Goal: Task Accomplishment & Management: Use online tool/utility

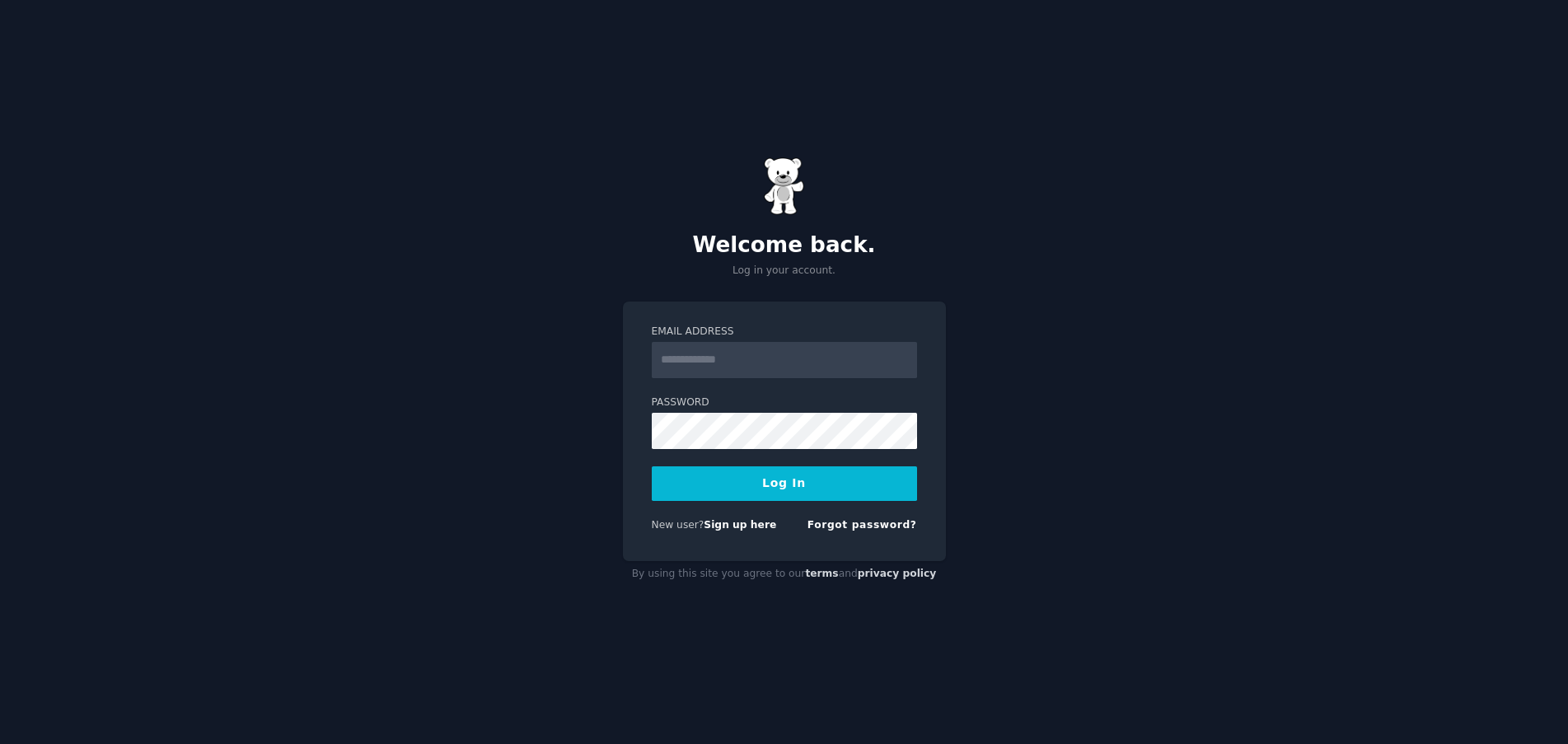
click at [0, 743] on com-1password-button at bounding box center [0, 744] width 0 height 0
type input "**********"
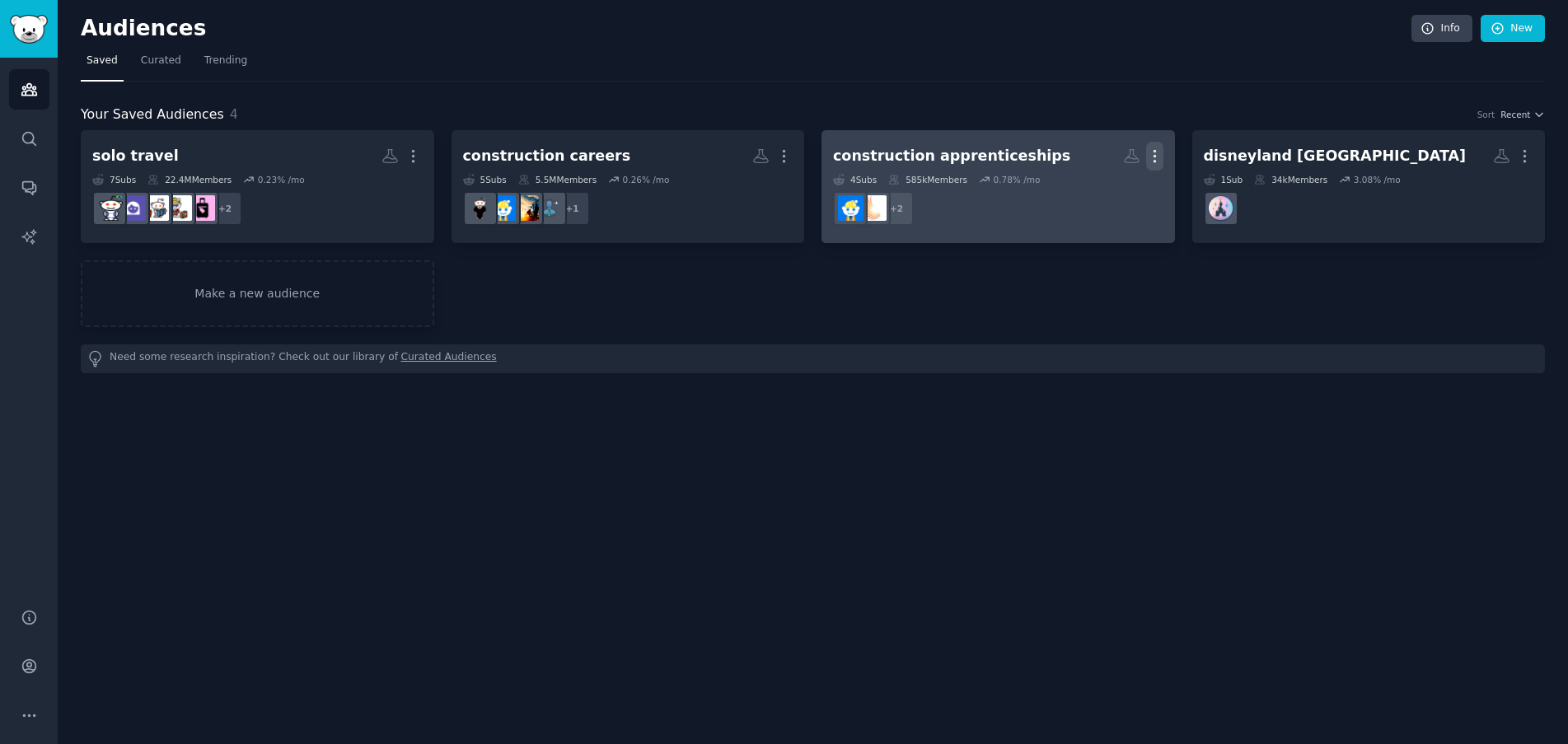
click at [1156, 162] on icon "button" at bounding box center [1155, 156] width 18 height 17
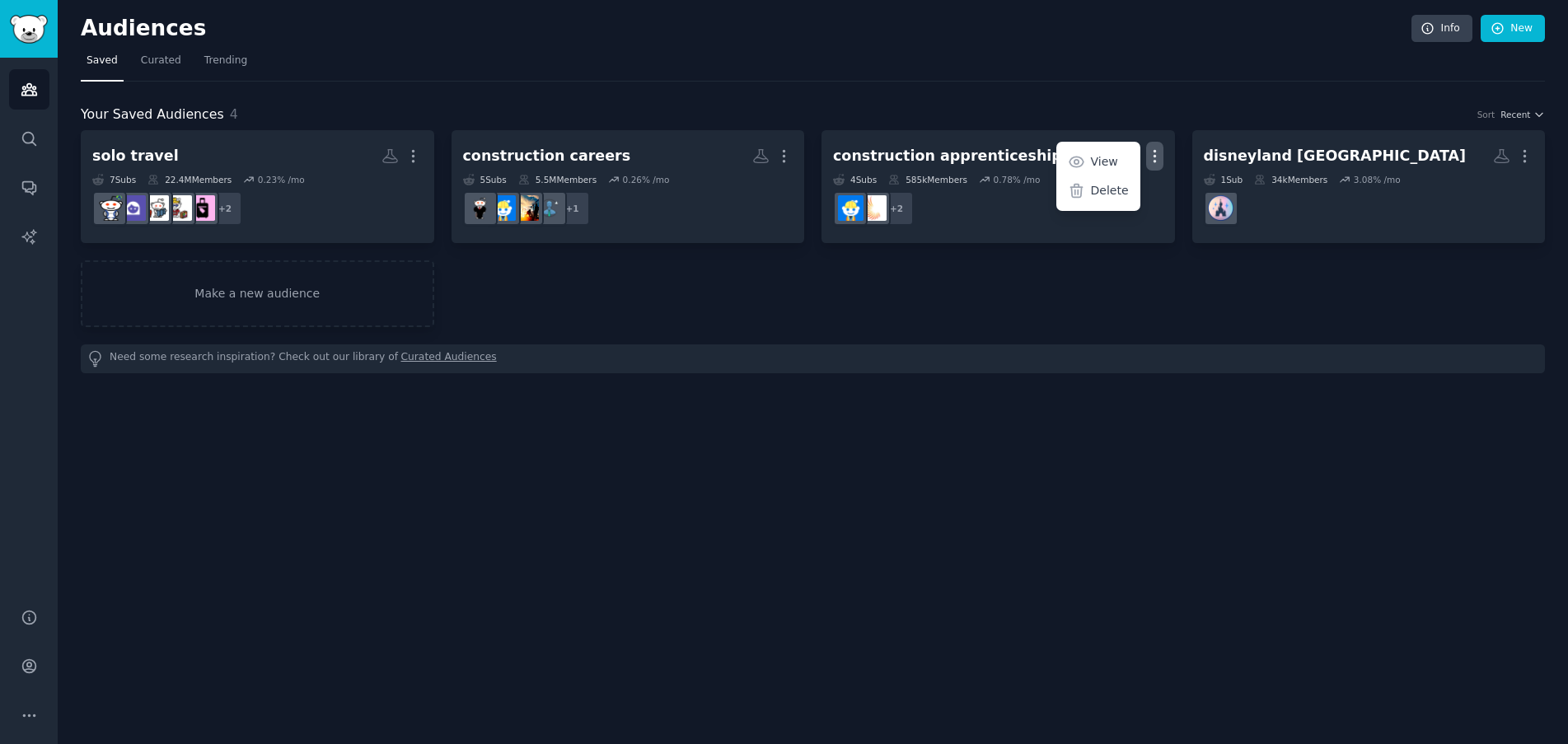
drag, startPoint x: 1120, startPoint y: 193, endPoint x: 837, endPoint y: 45, distance: 319.4
click at [1119, 193] on p "Delete" at bounding box center [1110, 190] width 38 height 17
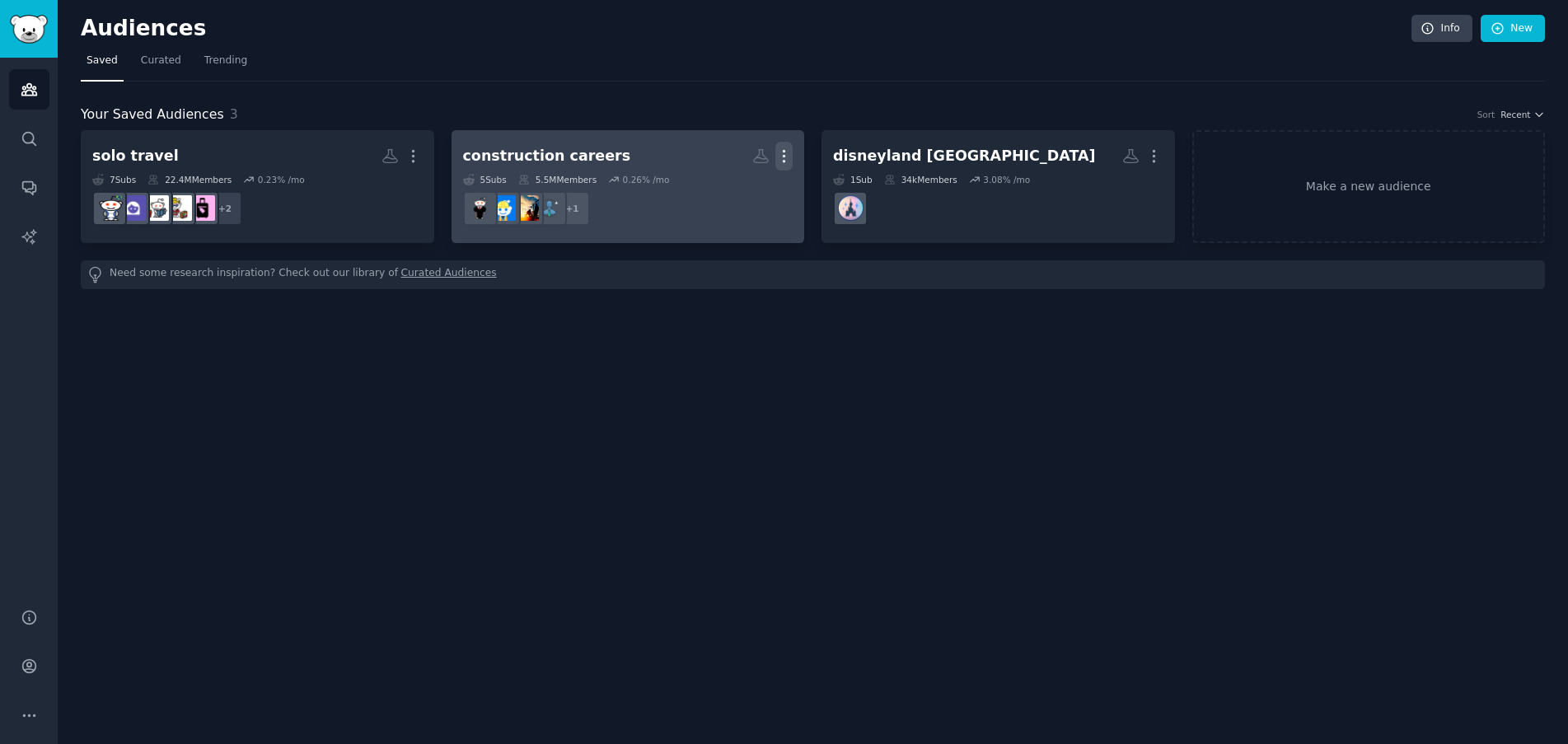
click at [787, 159] on icon "button" at bounding box center [784, 156] width 18 height 17
click at [743, 192] on p "Delete" at bounding box center [739, 190] width 38 height 17
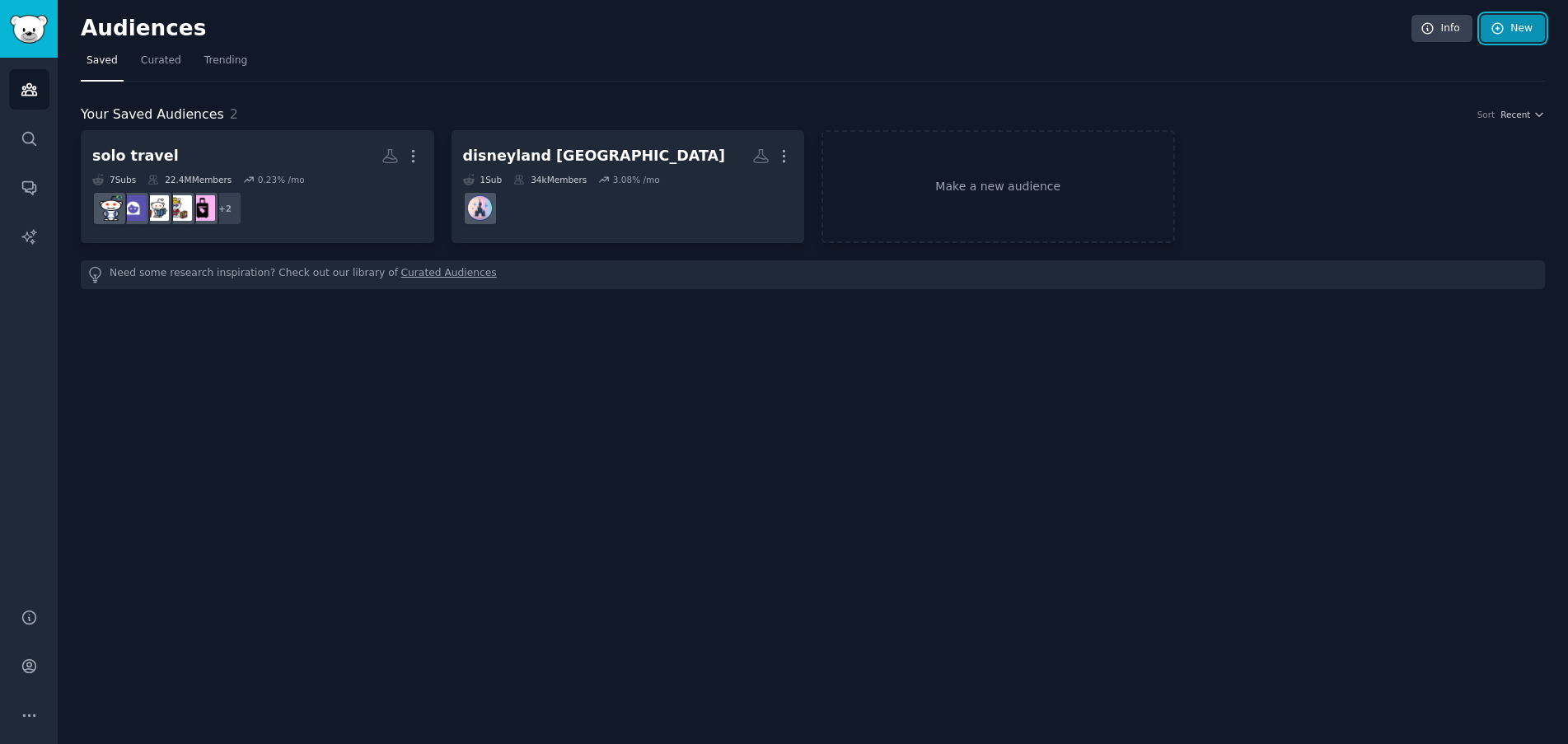
click at [1514, 30] on link "New" at bounding box center [1512, 29] width 64 height 28
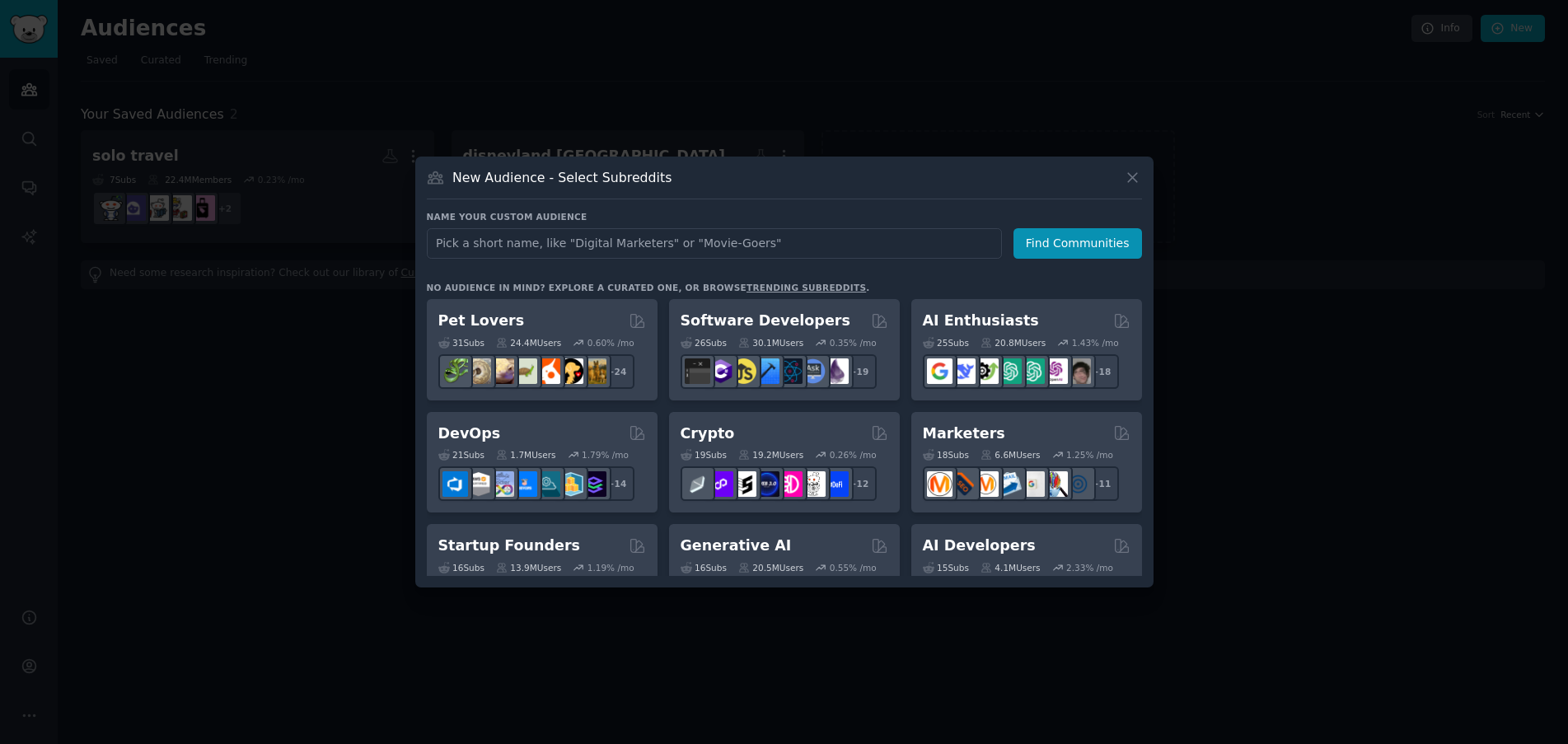
click at [612, 243] on input "text" at bounding box center [714, 243] width 575 height 31
type input "citb"
click at [1087, 242] on button "Find Communities" at bounding box center [1078, 243] width 128 height 31
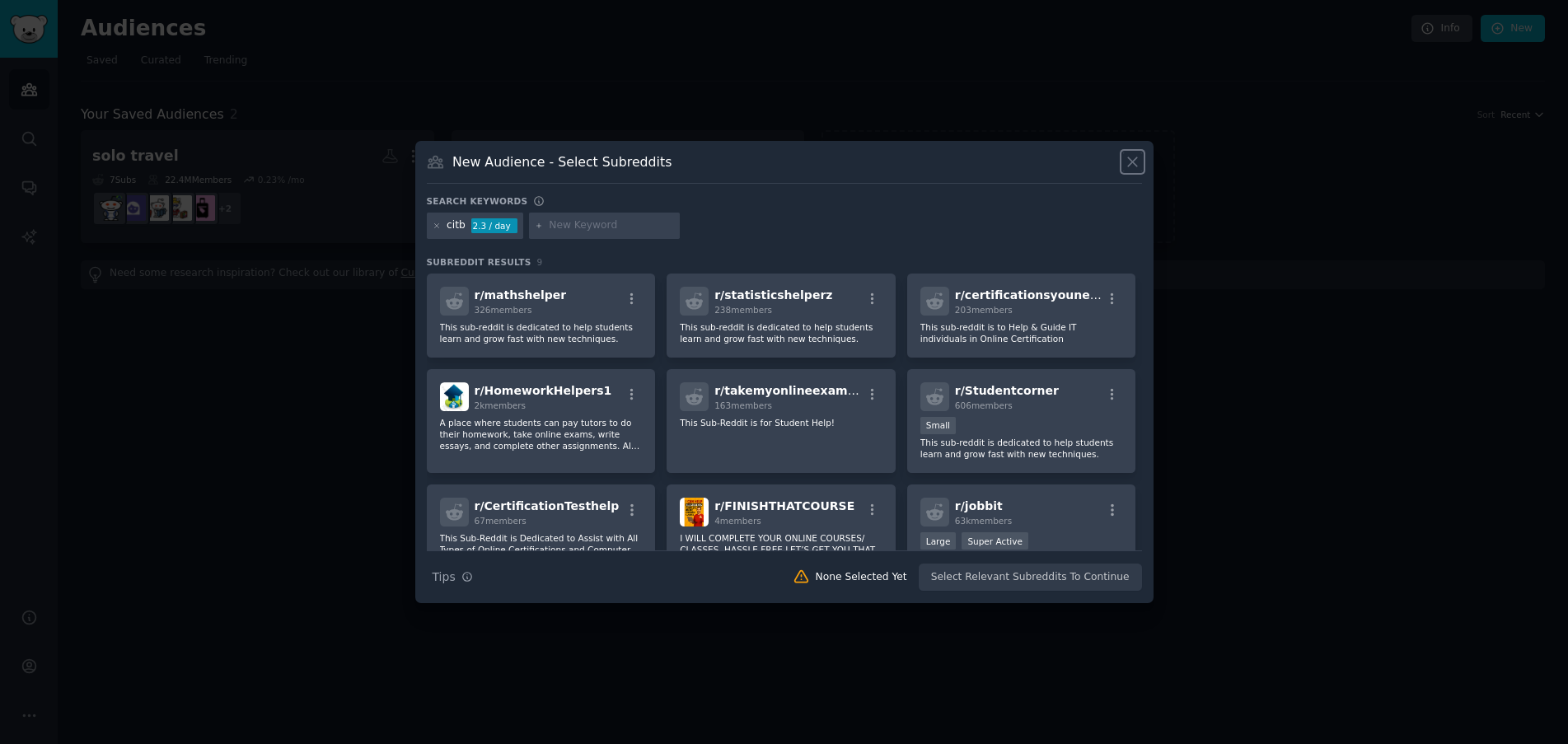
click at [1137, 164] on icon at bounding box center [1132, 162] width 18 height 17
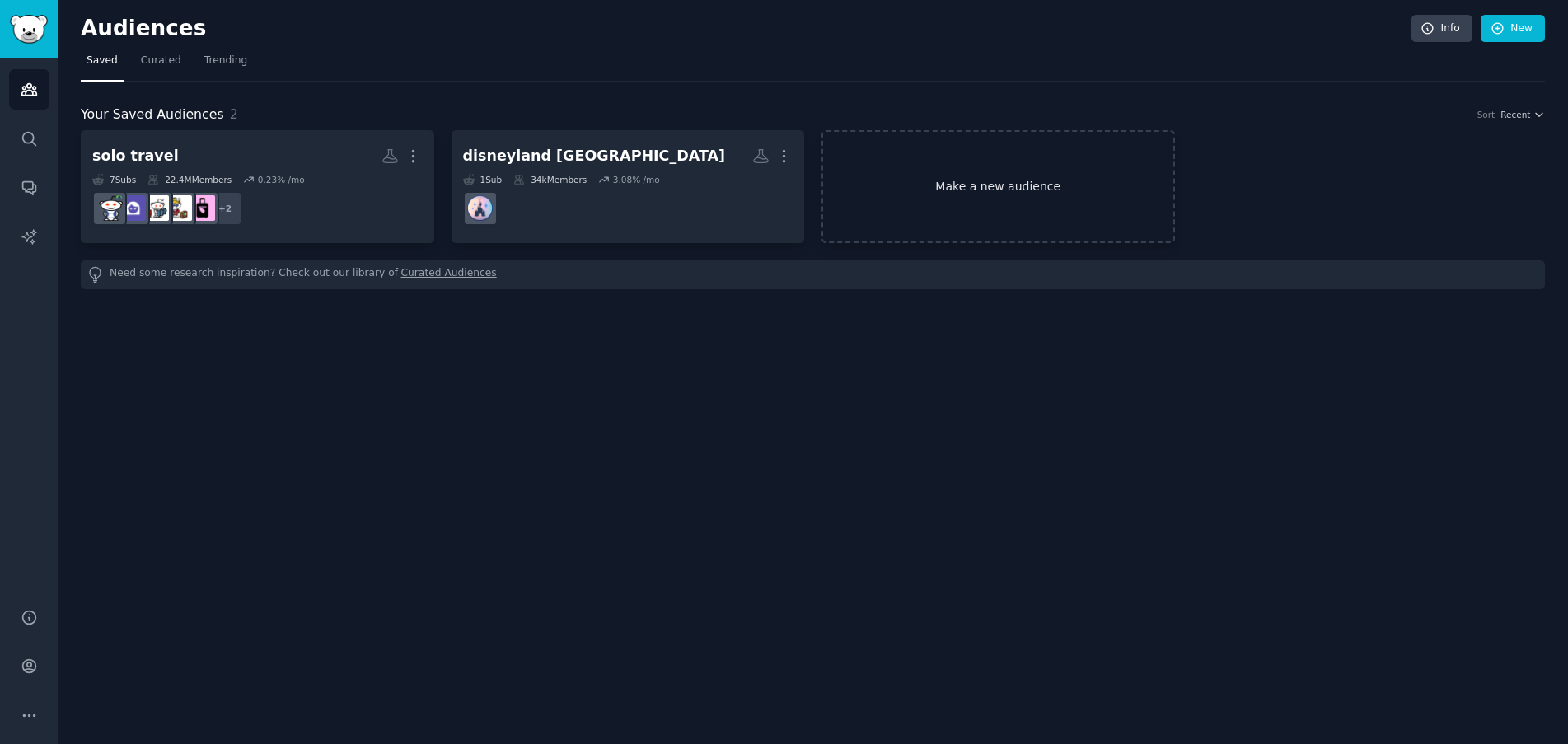
click at [974, 198] on link "Make a new audience" at bounding box center [999, 186] width 353 height 112
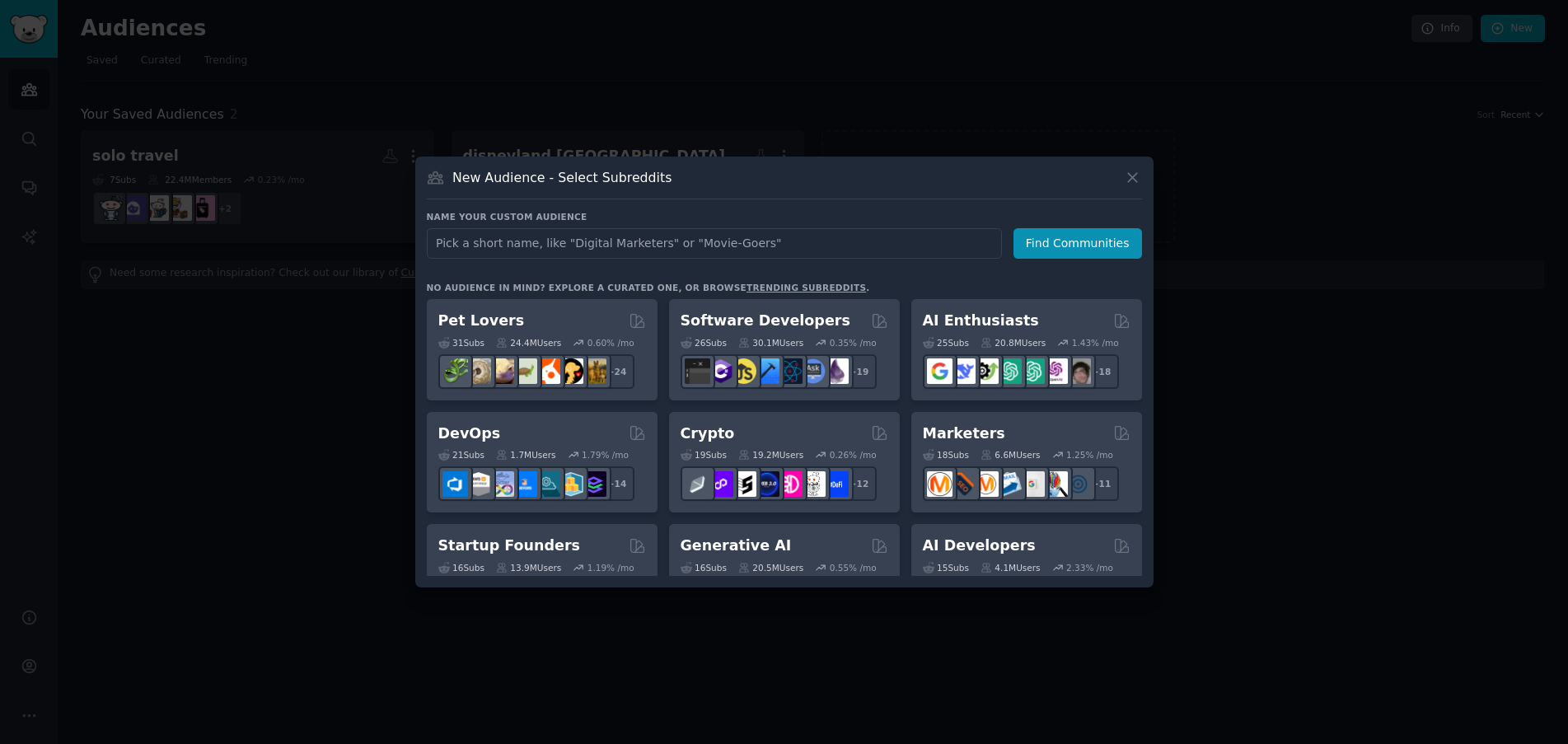
click at [650, 242] on input "text" at bounding box center [714, 243] width 575 height 31
type input "h"
type input "construction health and safety"
click at [1070, 246] on button "Find Communities" at bounding box center [1078, 243] width 128 height 31
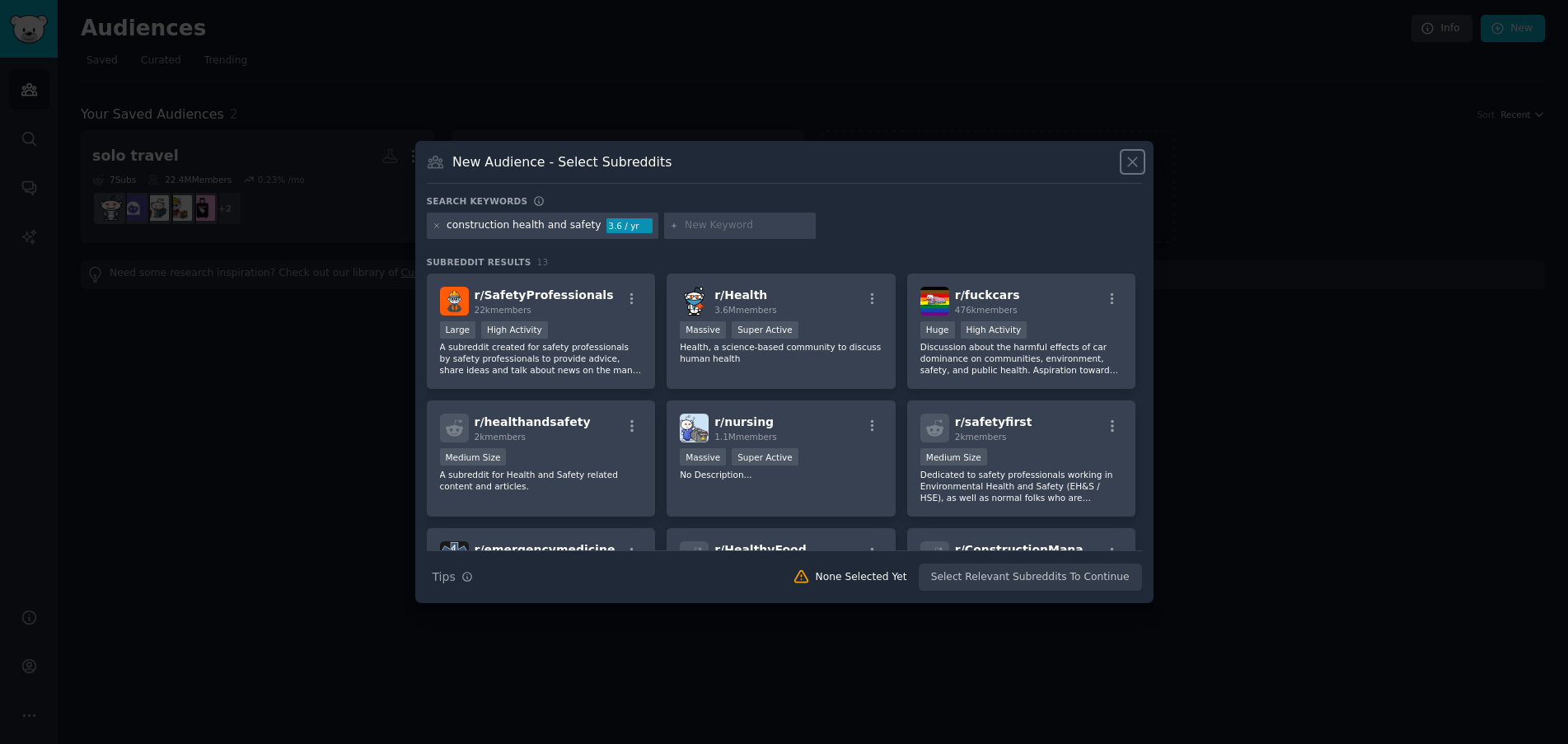
click at [1136, 161] on icon at bounding box center [1132, 162] width 18 height 17
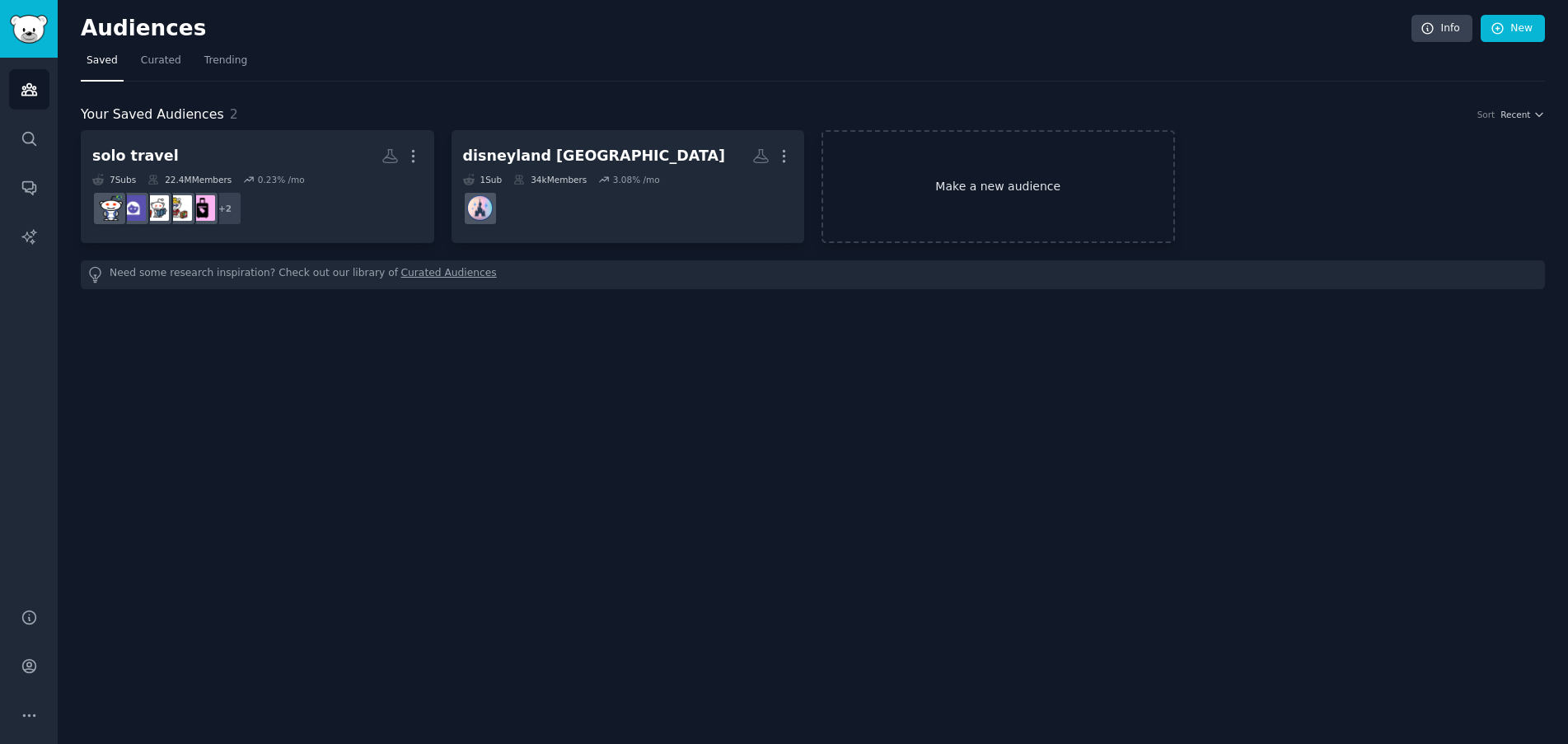
click at [983, 189] on link "Make a new audience" at bounding box center [999, 186] width 353 height 112
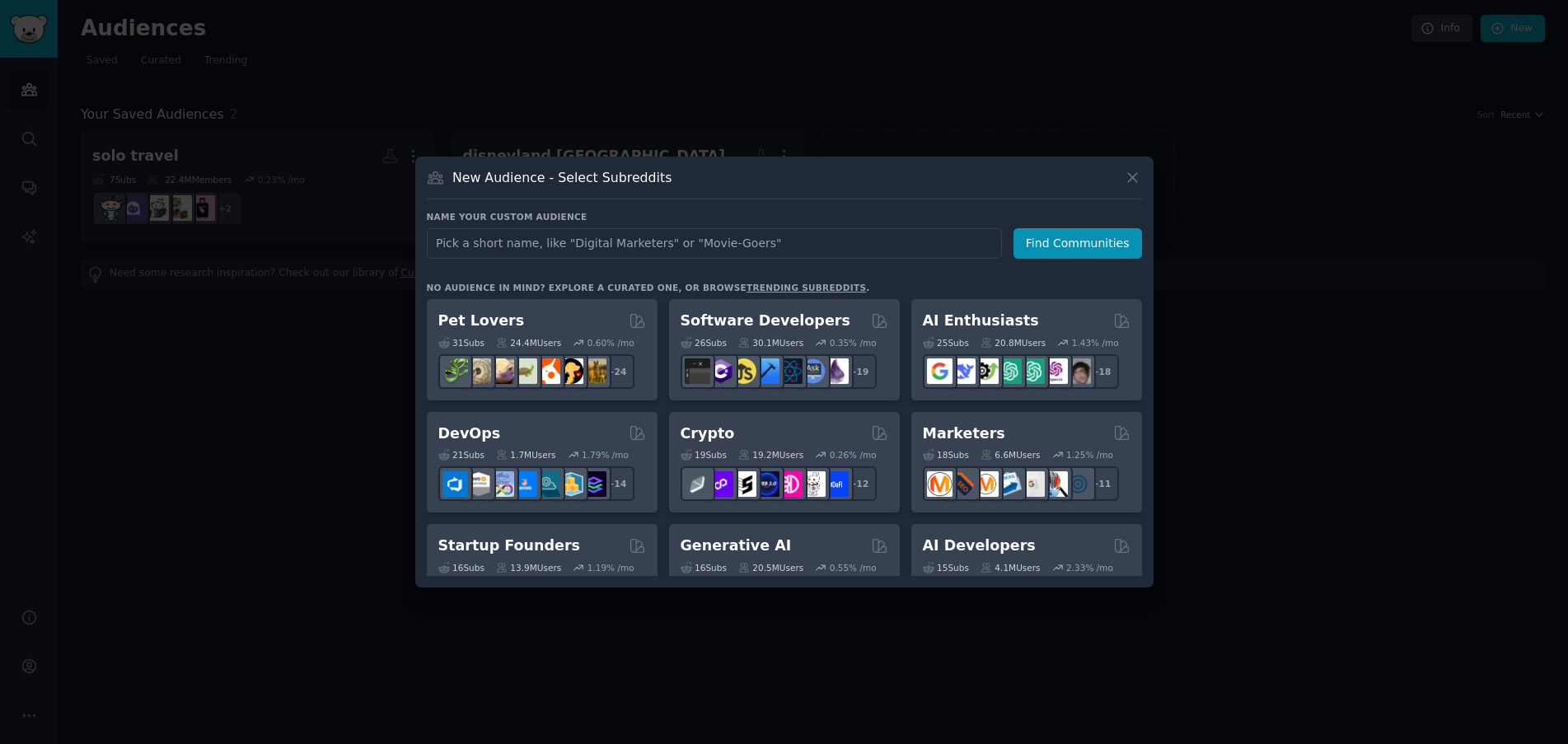
click at [776, 247] on input "text" at bounding box center [714, 243] width 575 height 31
type input "construction industry training [GEOGRAPHIC_DATA]"
click button "Find Communities" at bounding box center [1078, 243] width 128 height 31
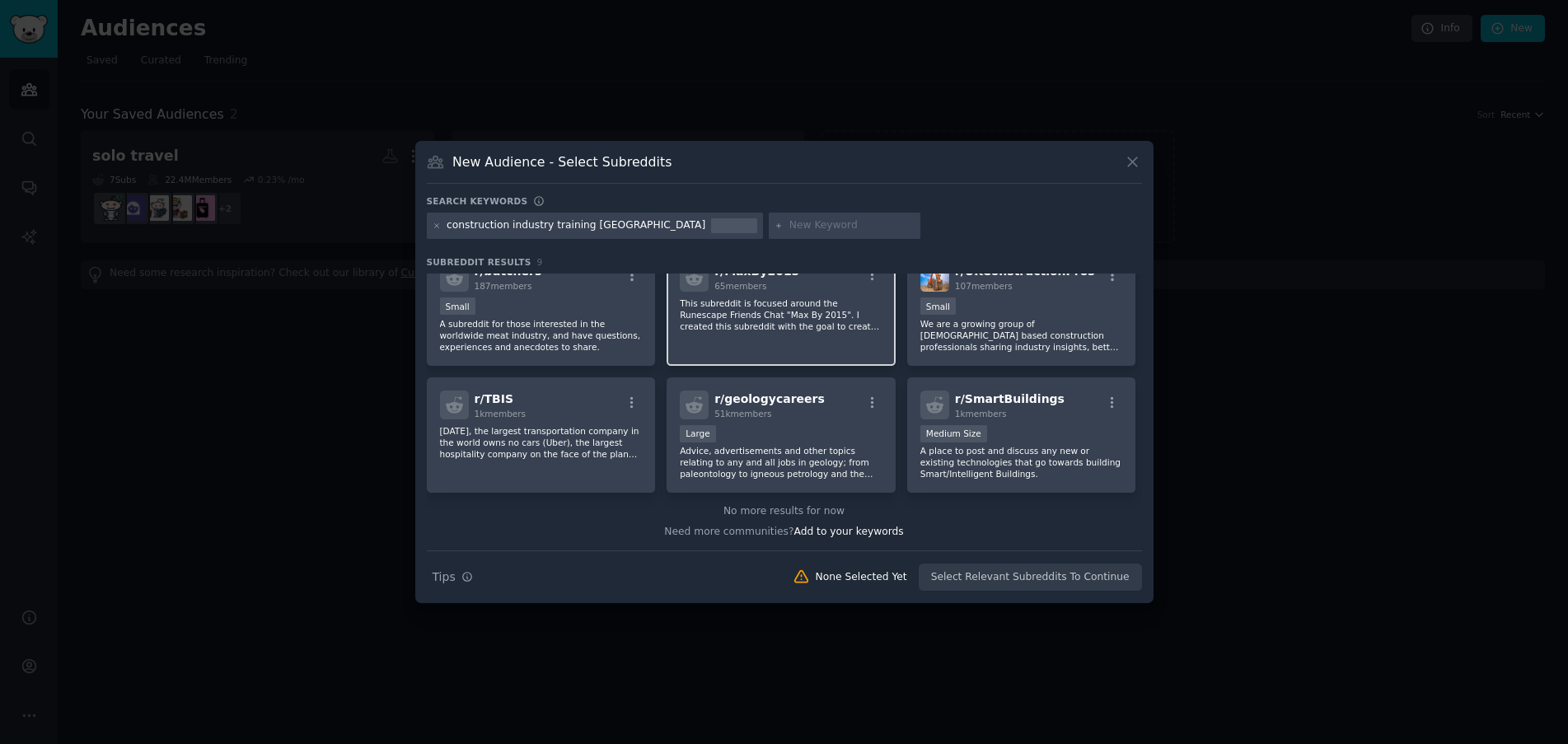
scroll to position [68, 0]
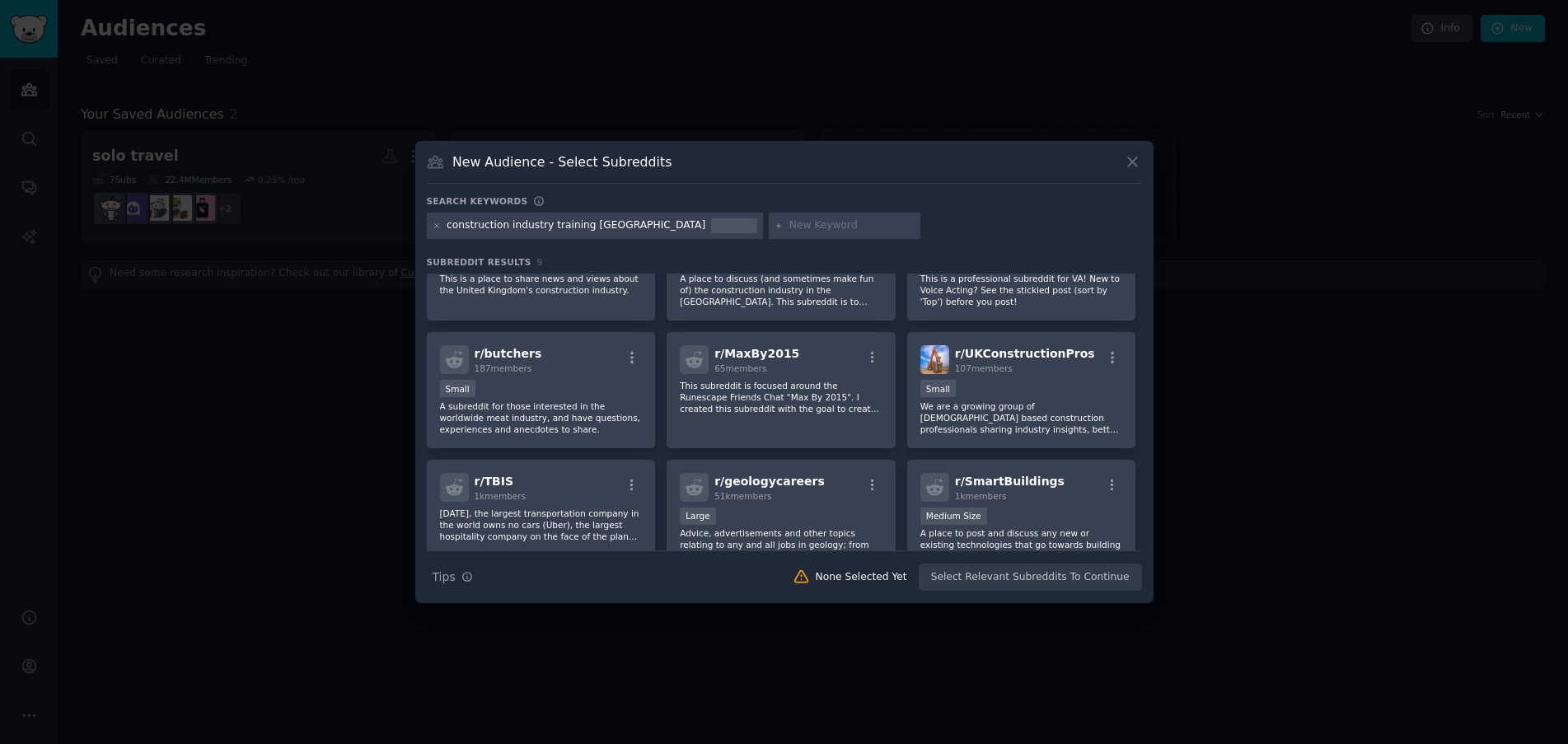
click at [518, 226] on div "construction industry training [GEOGRAPHIC_DATA]" at bounding box center [576, 226] width 258 height 15
click at [436, 230] on icon at bounding box center [437, 226] width 9 height 9
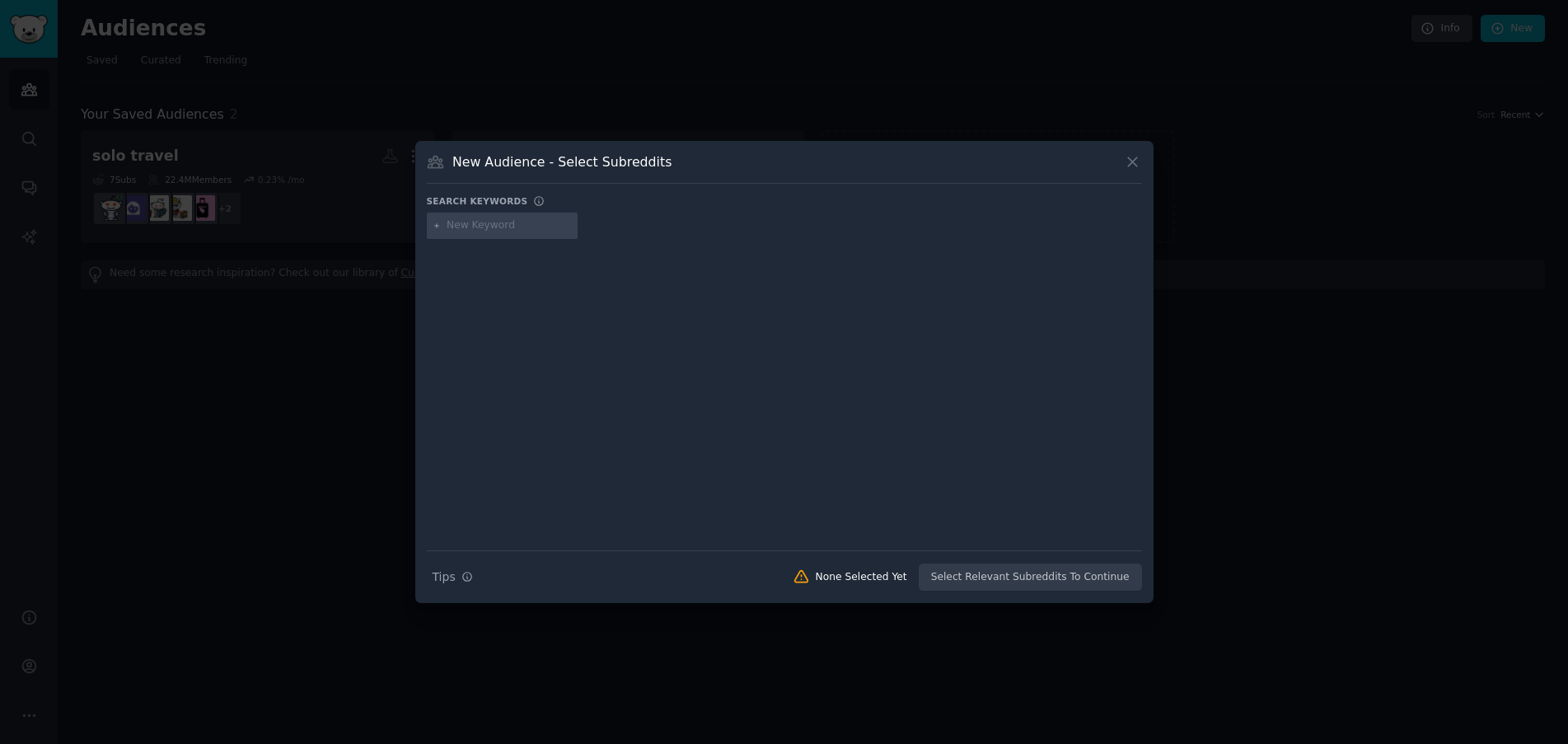
click at [494, 230] on input "text" at bounding box center [509, 226] width 125 height 15
type input "uk construction"
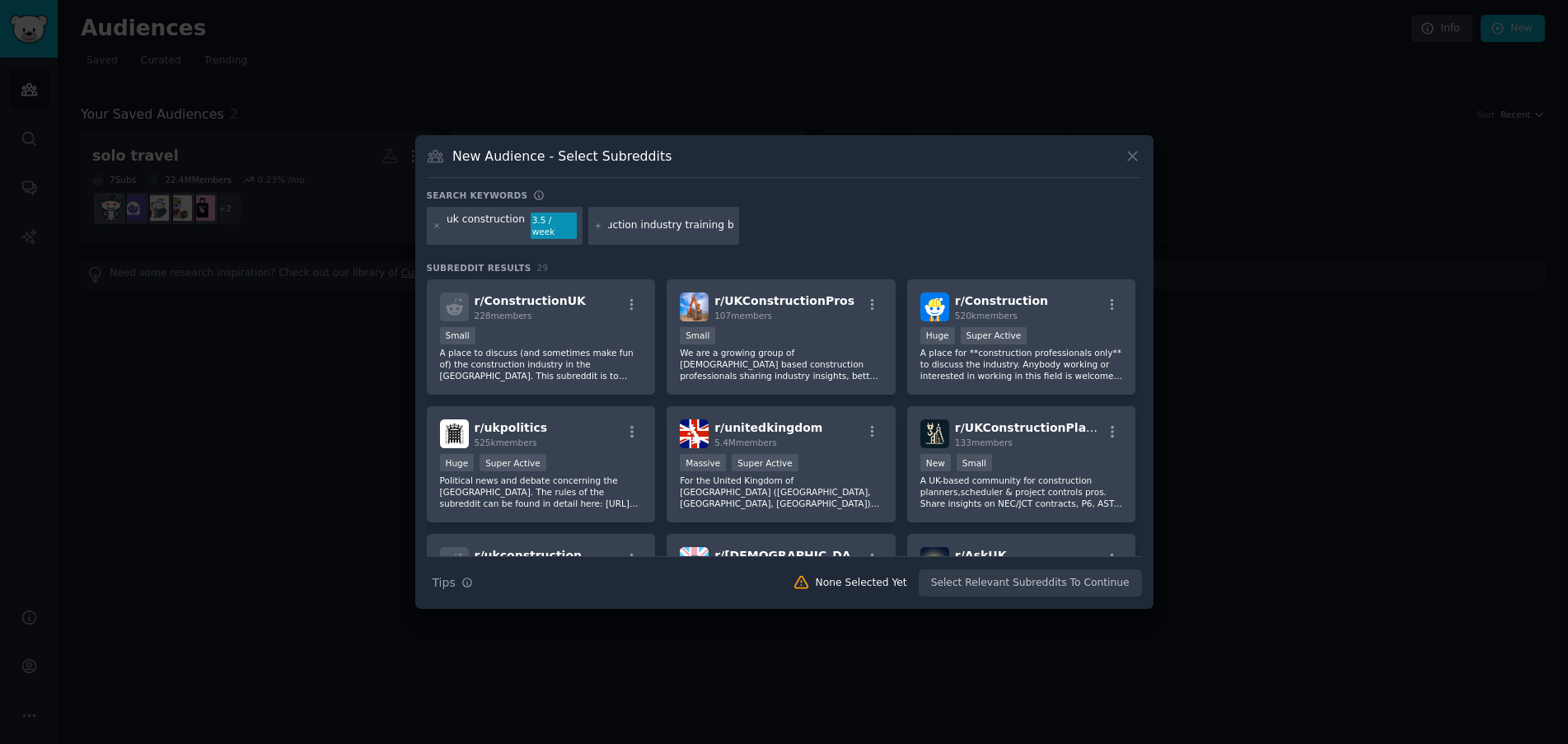
type input "construction industry training board"
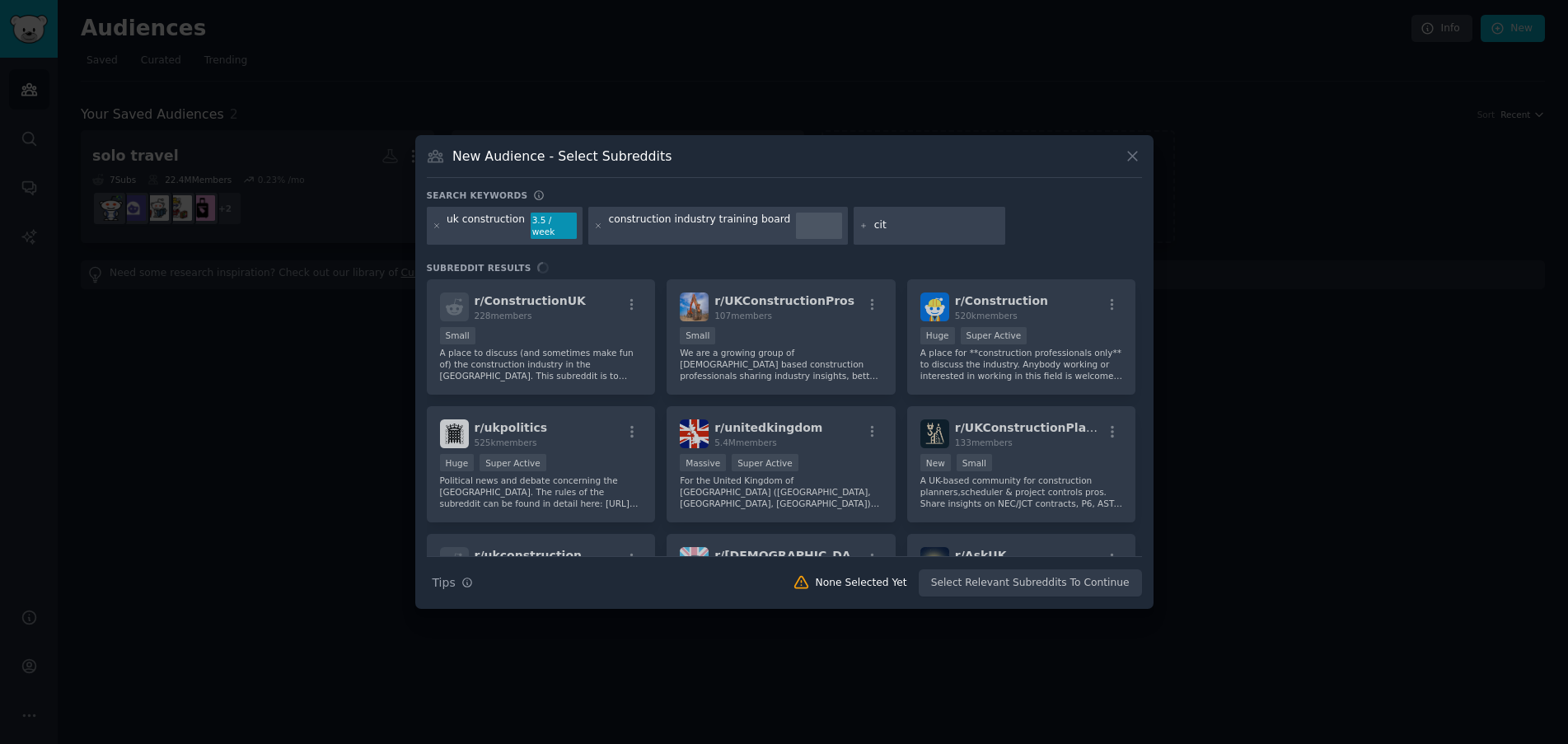
type input "citb"
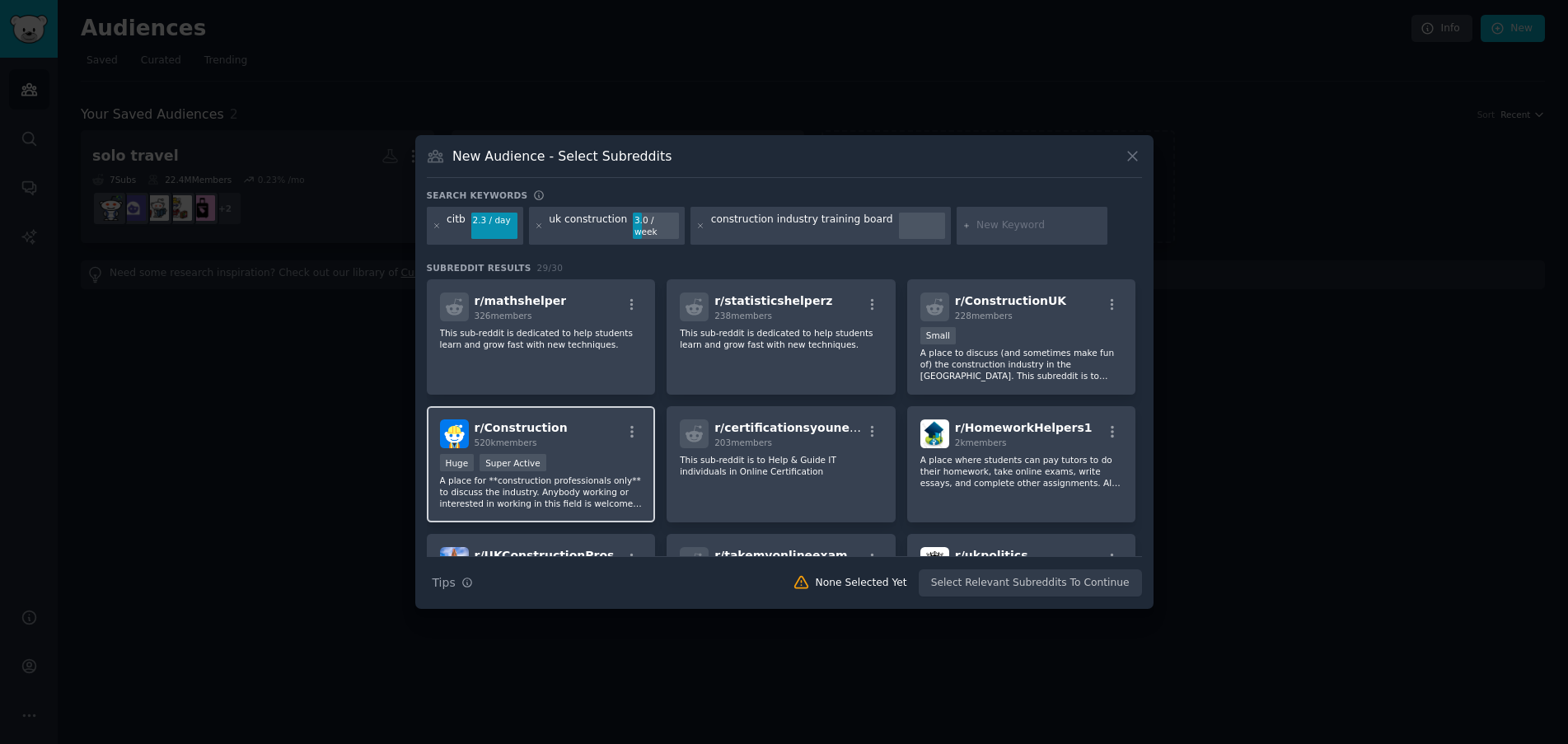
click at [539, 427] on span "r/ Construction" at bounding box center [521, 427] width 93 height 13
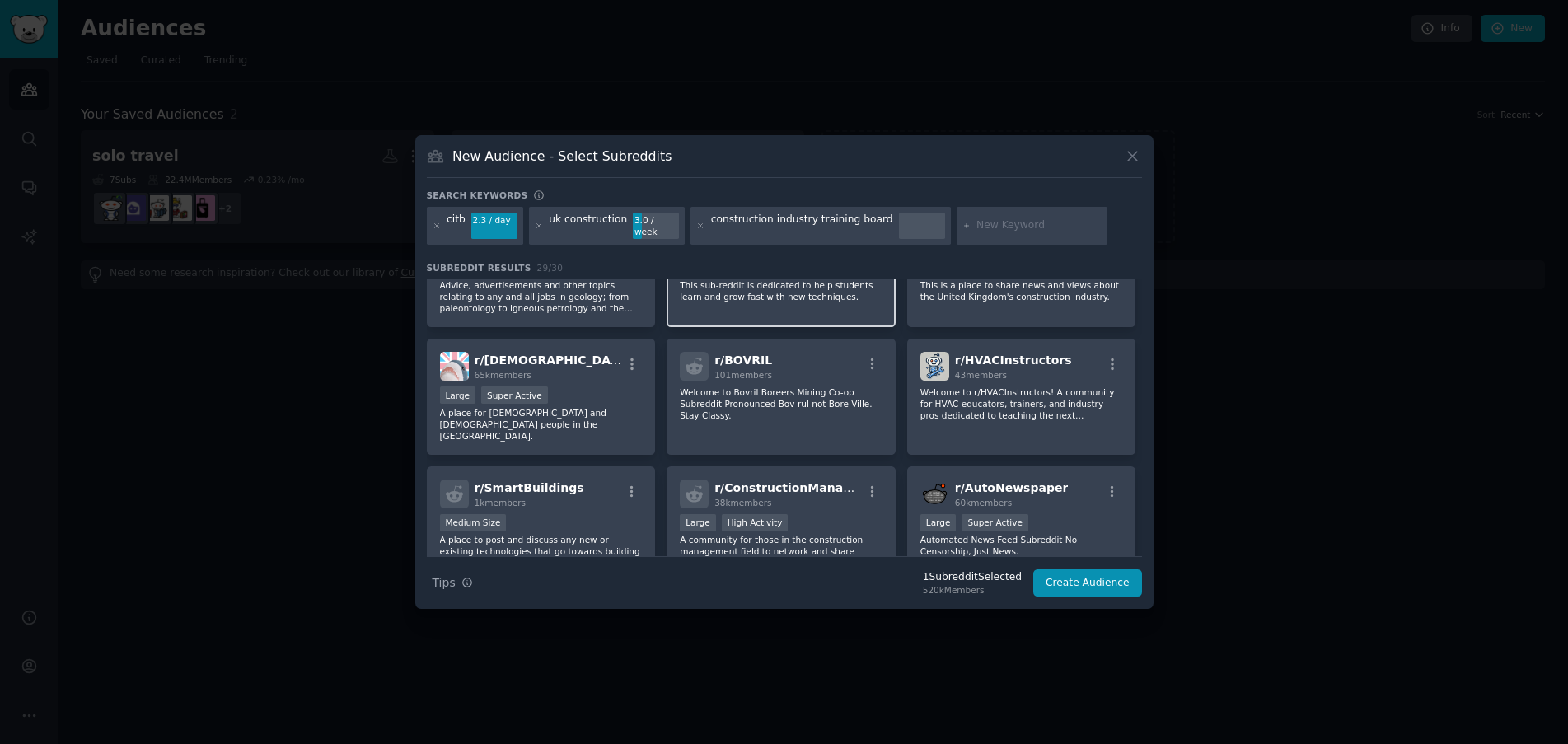
scroll to position [659, 0]
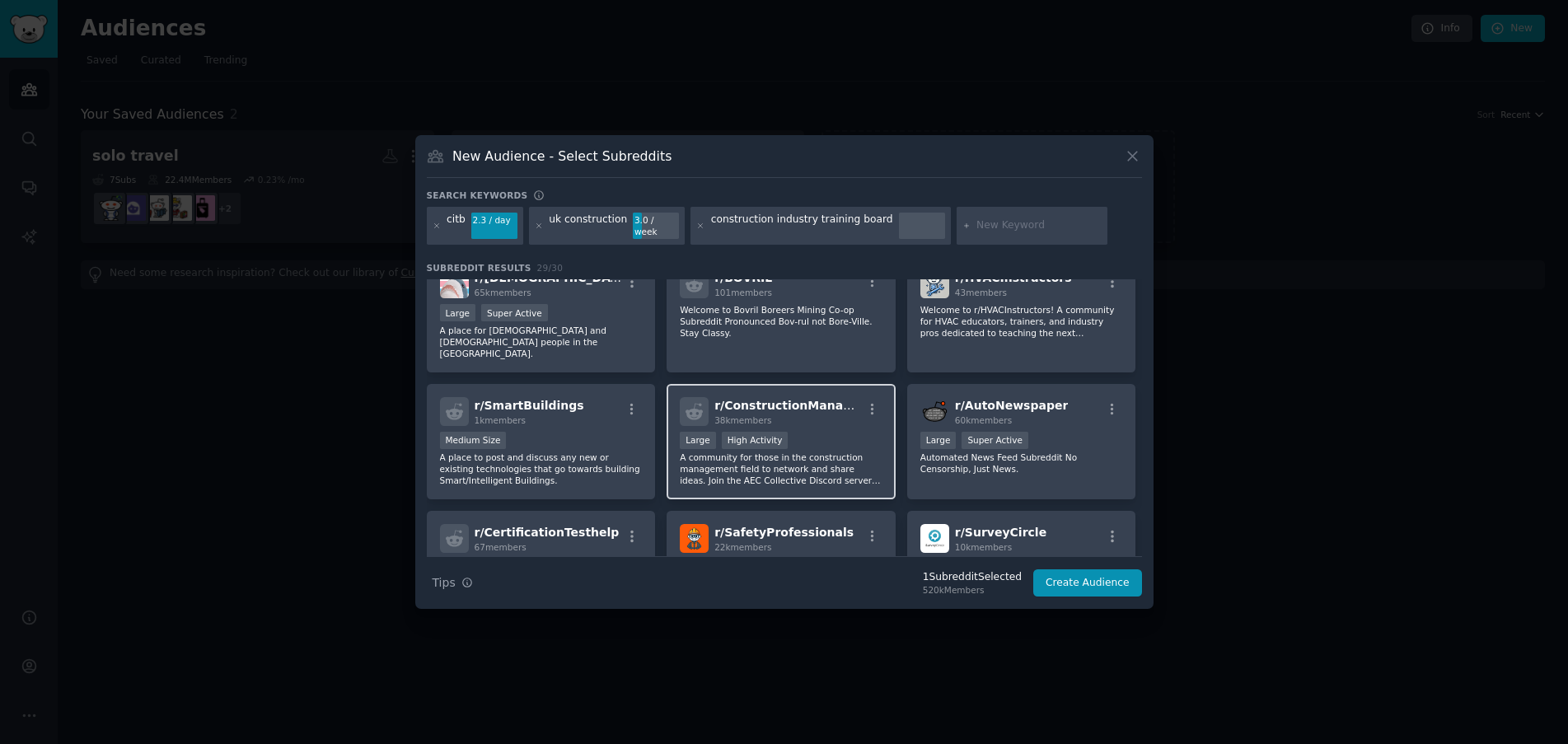
click at [809, 398] on span "r/ ConstructionManagers" at bounding box center [793, 405] width 158 height 13
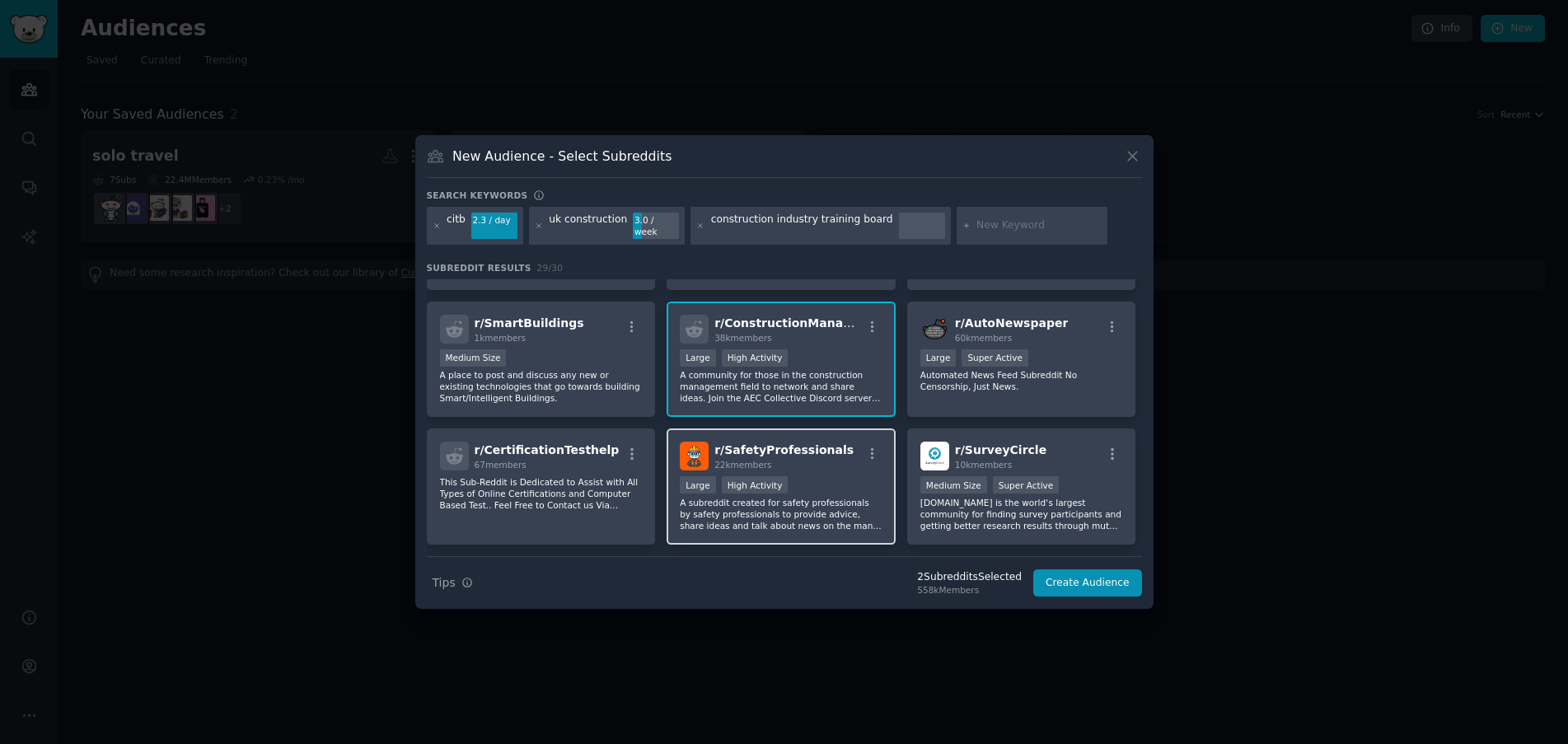
click at [806, 443] on span "r/ SafetyProfessionals" at bounding box center [784, 450] width 139 height 13
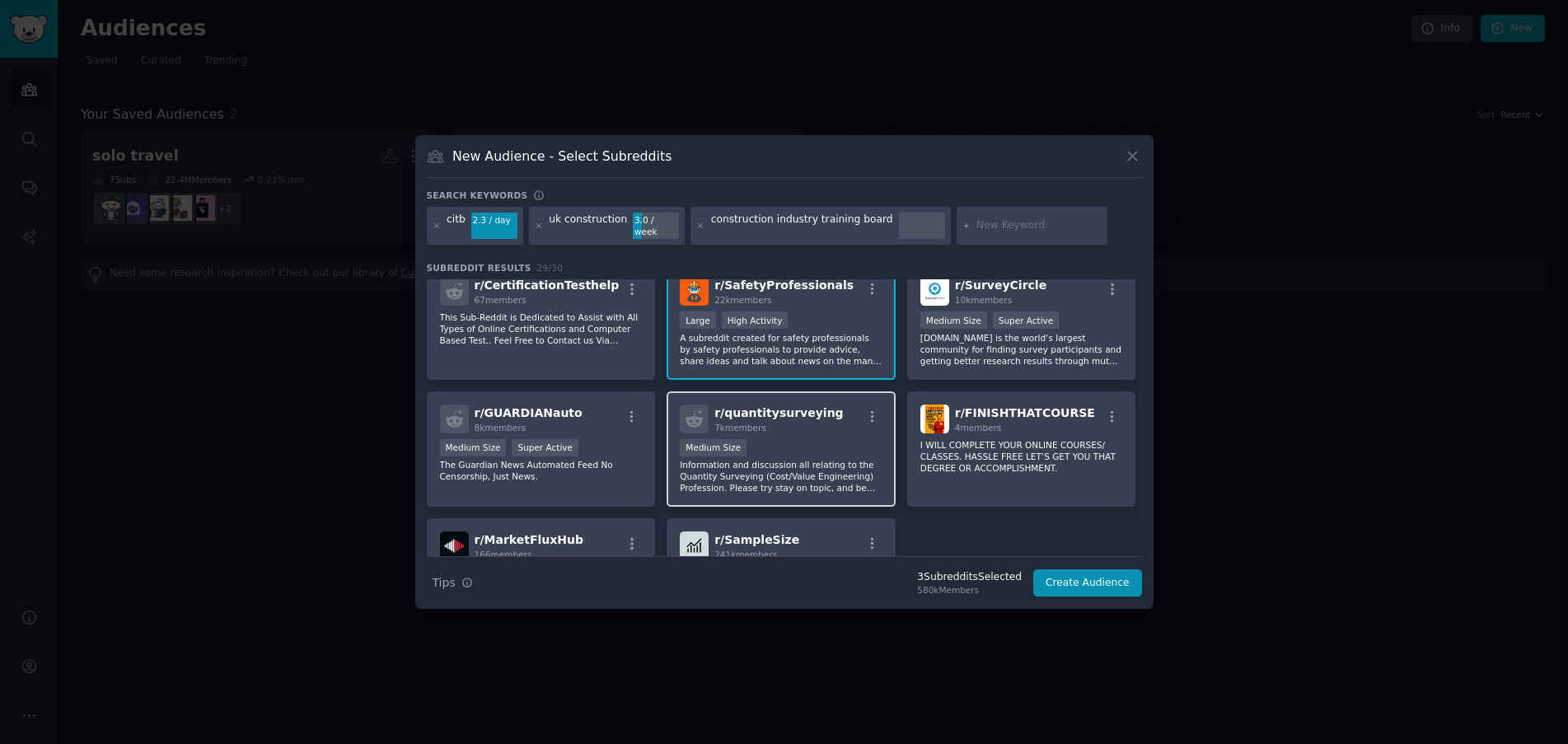
scroll to position [988, 0]
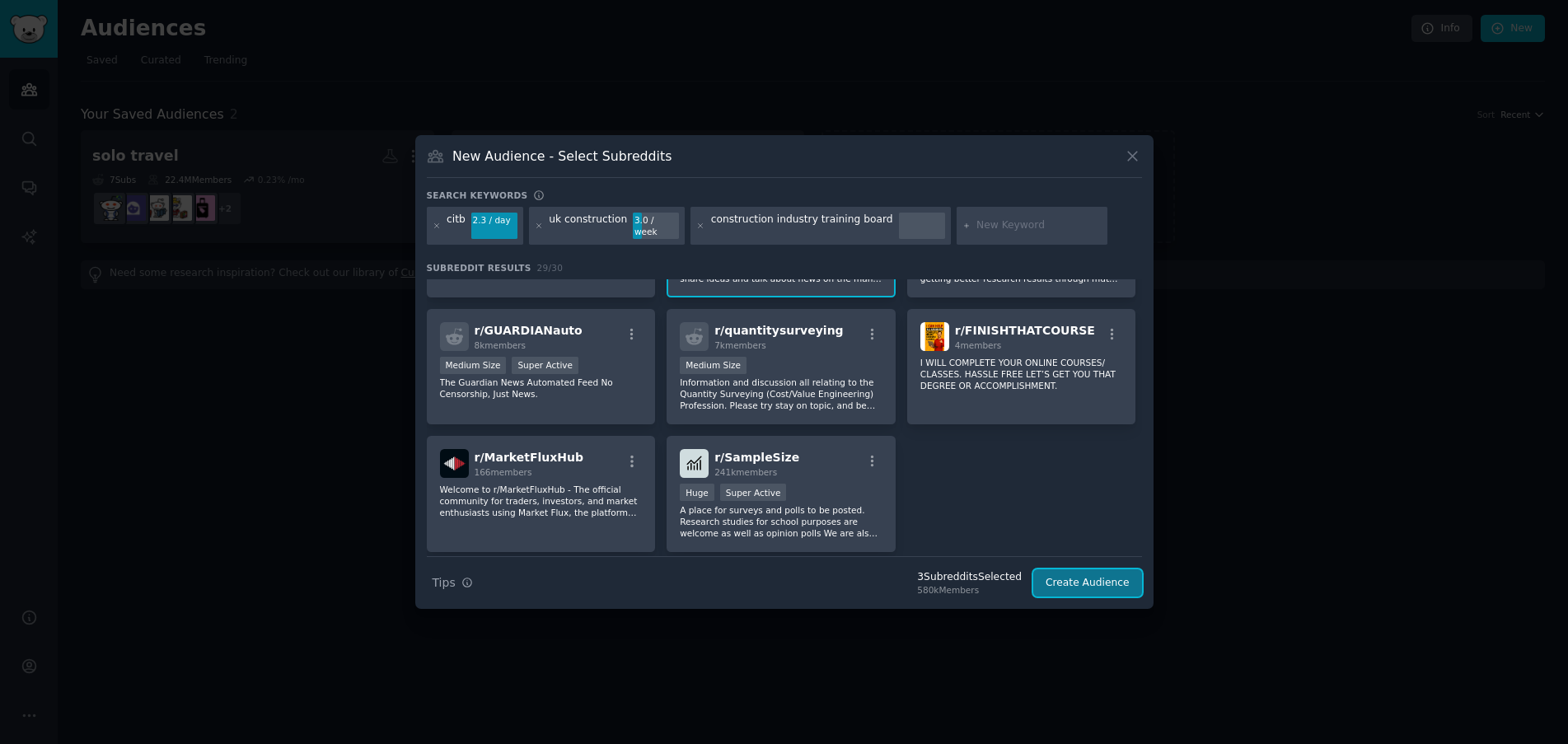
click at [1080, 579] on button "Create Audience" at bounding box center [1088, 583] width 108 height 28
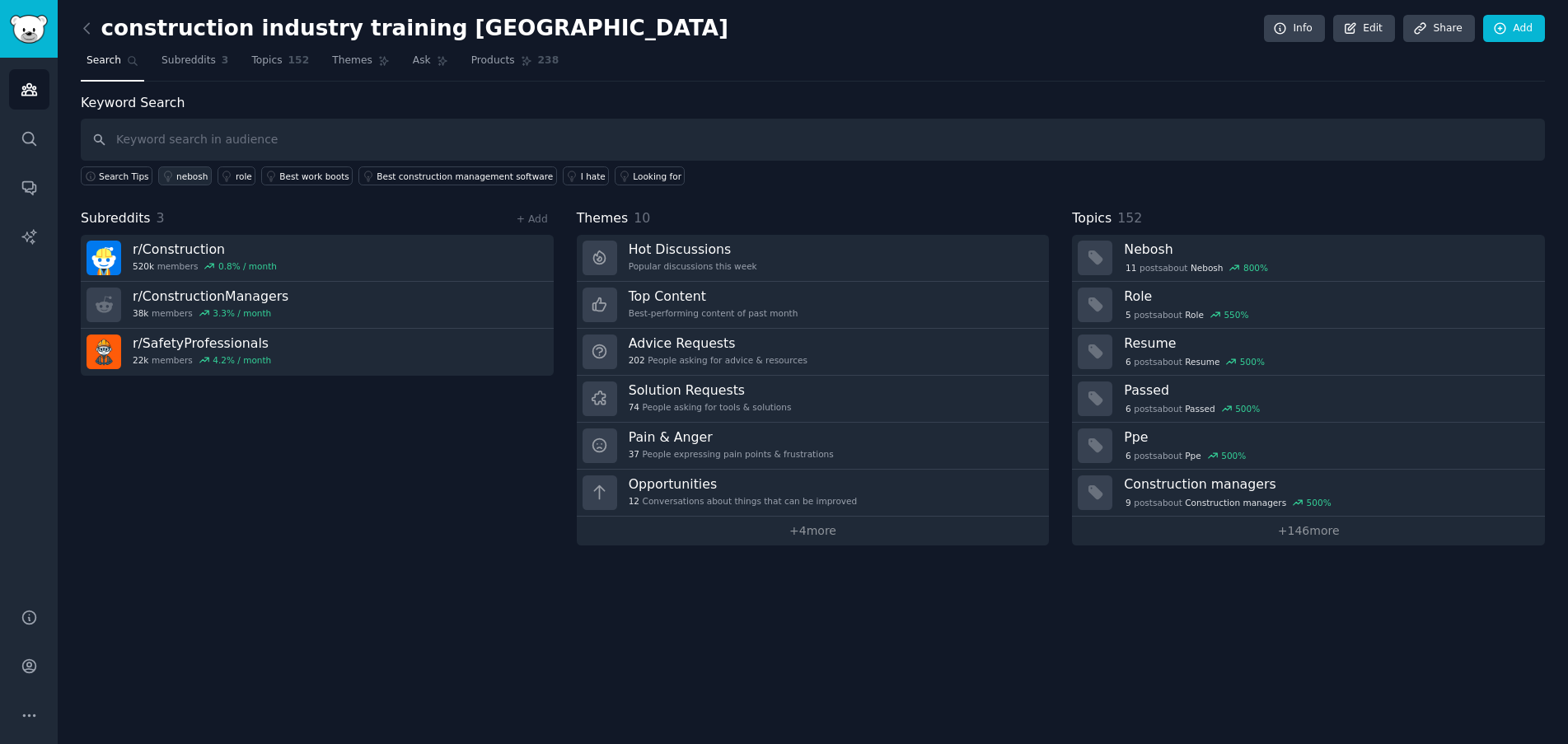
click at [179, 173] on div "nebosh" at bounding box center [193, 177] width 32 height 12
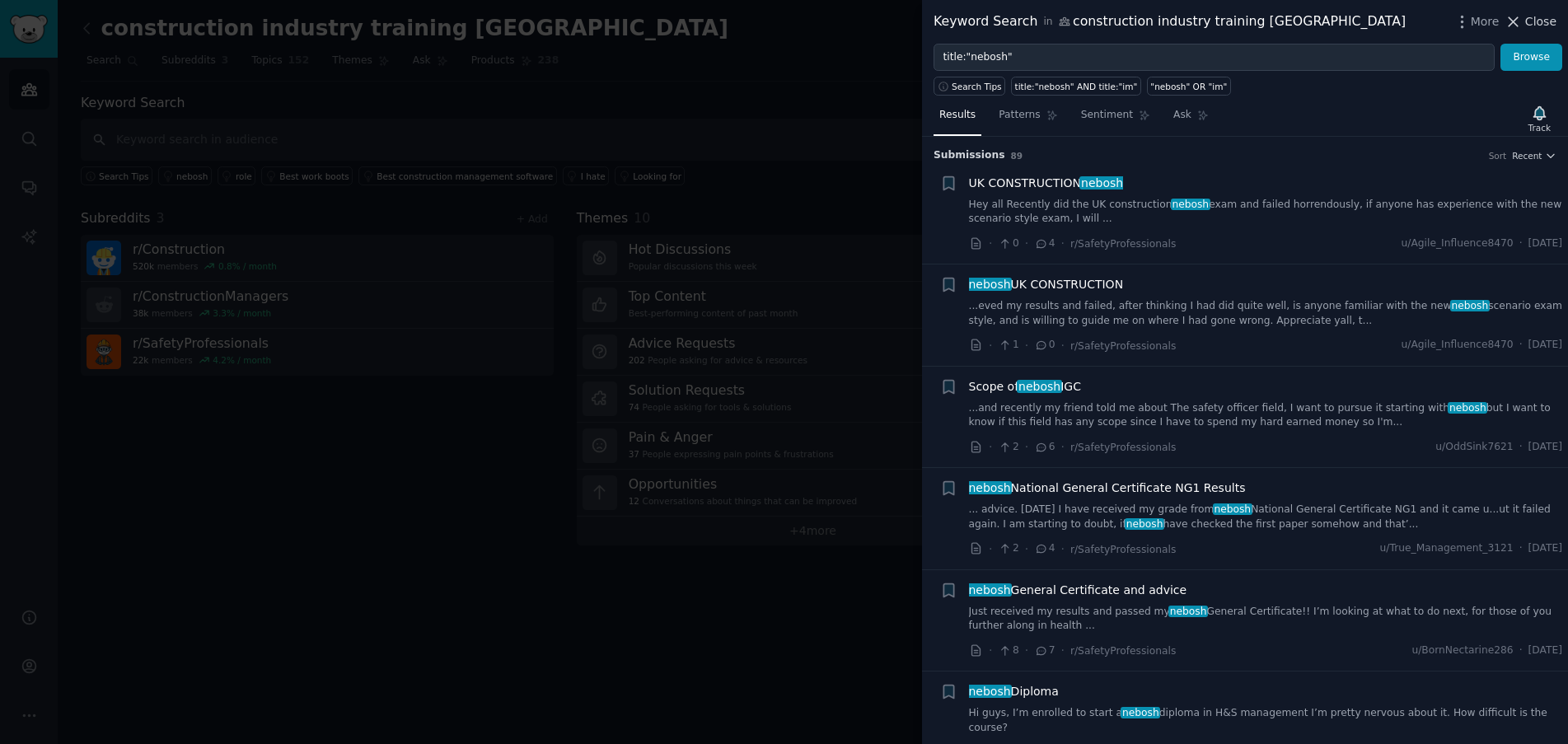
click at [1532, 22] on span "Close" at bounding box center [1541, 22] width 32 height 17
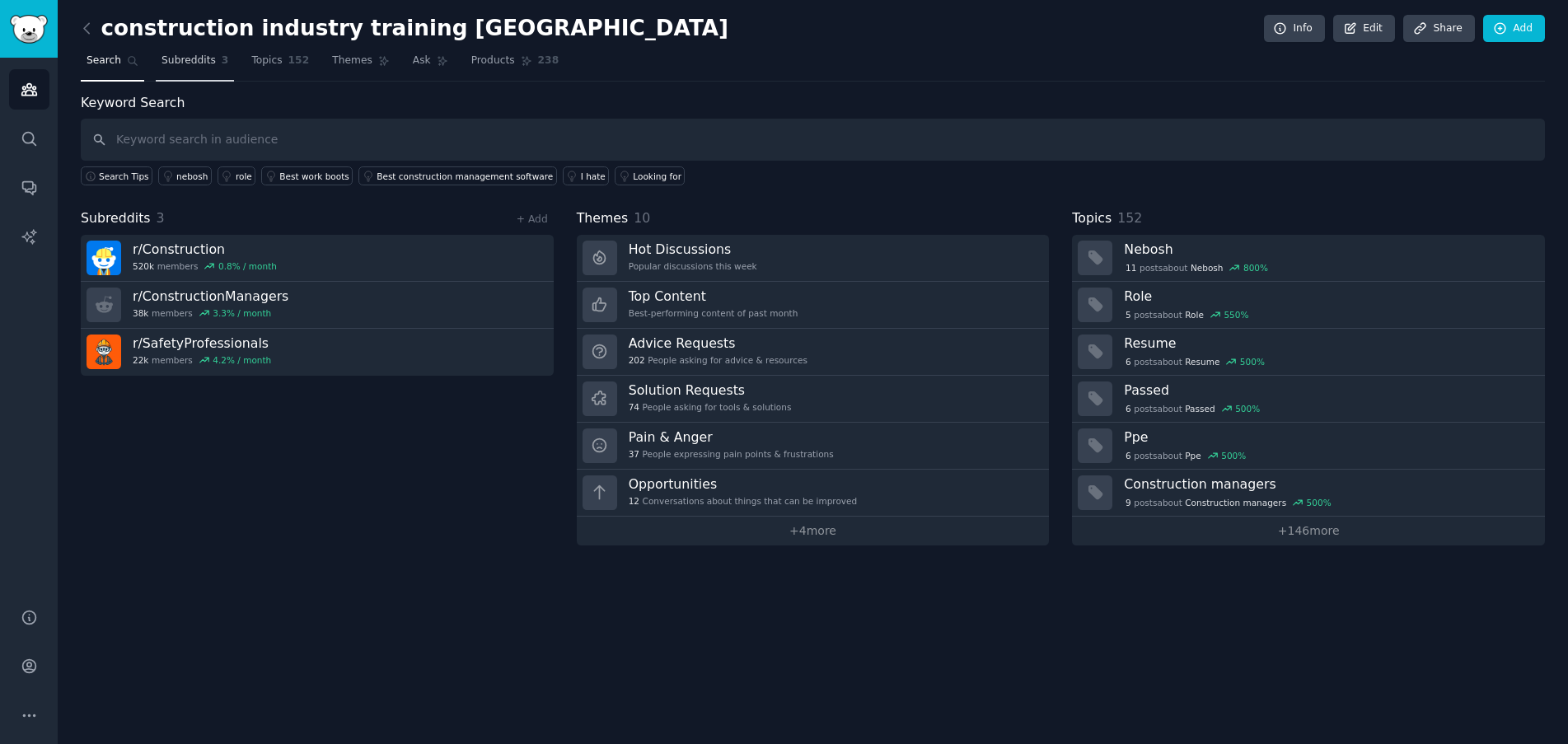
click at [198, 68] on link "Subreddits 3" at bounding box center [195, 64] width 78 height 34
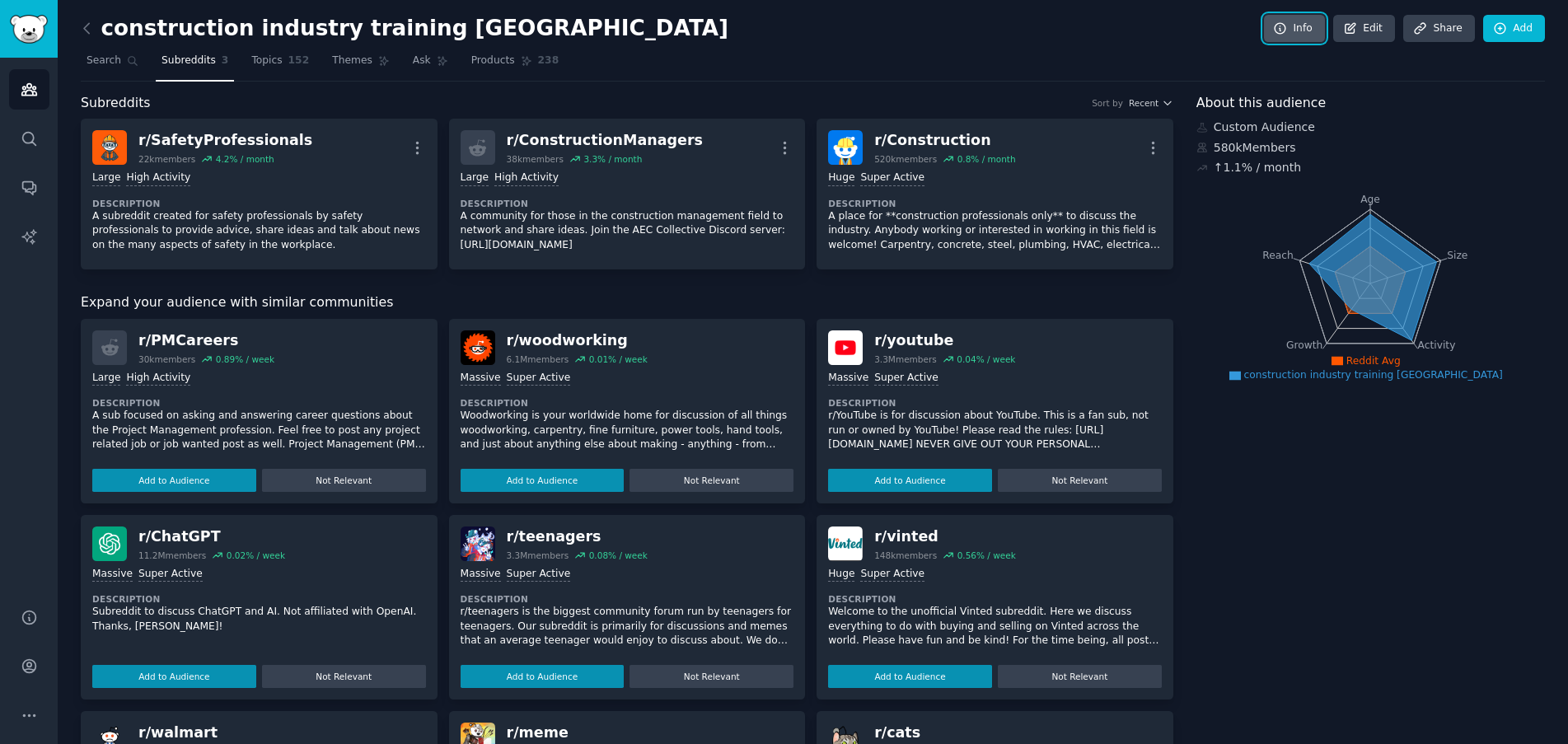
click at [1304, 33] on link "Info" at bounding box center [1294, 29] width 61 height 28
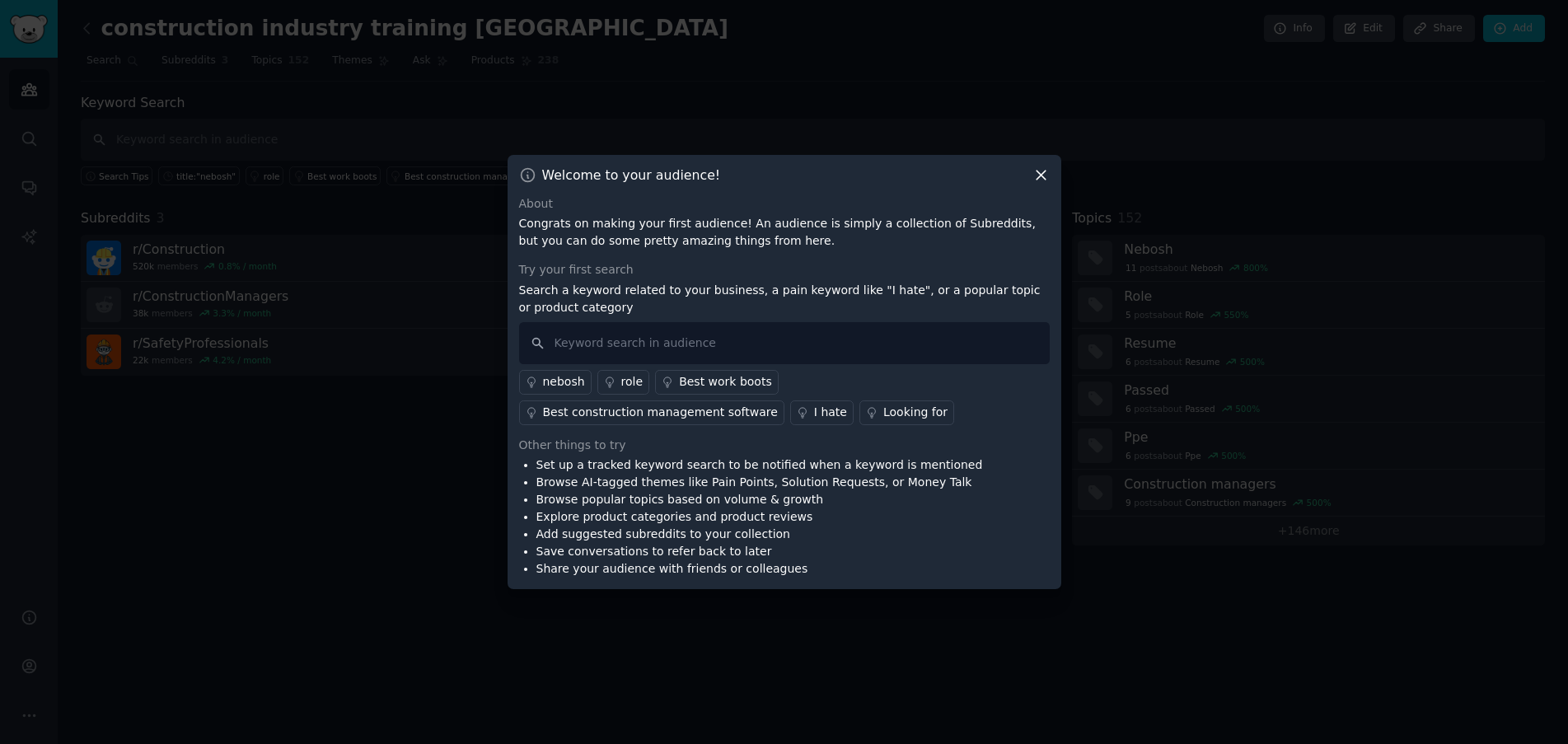
click at [1039, 177] on icon at bounding box center [1041, 175] width 9 height 9
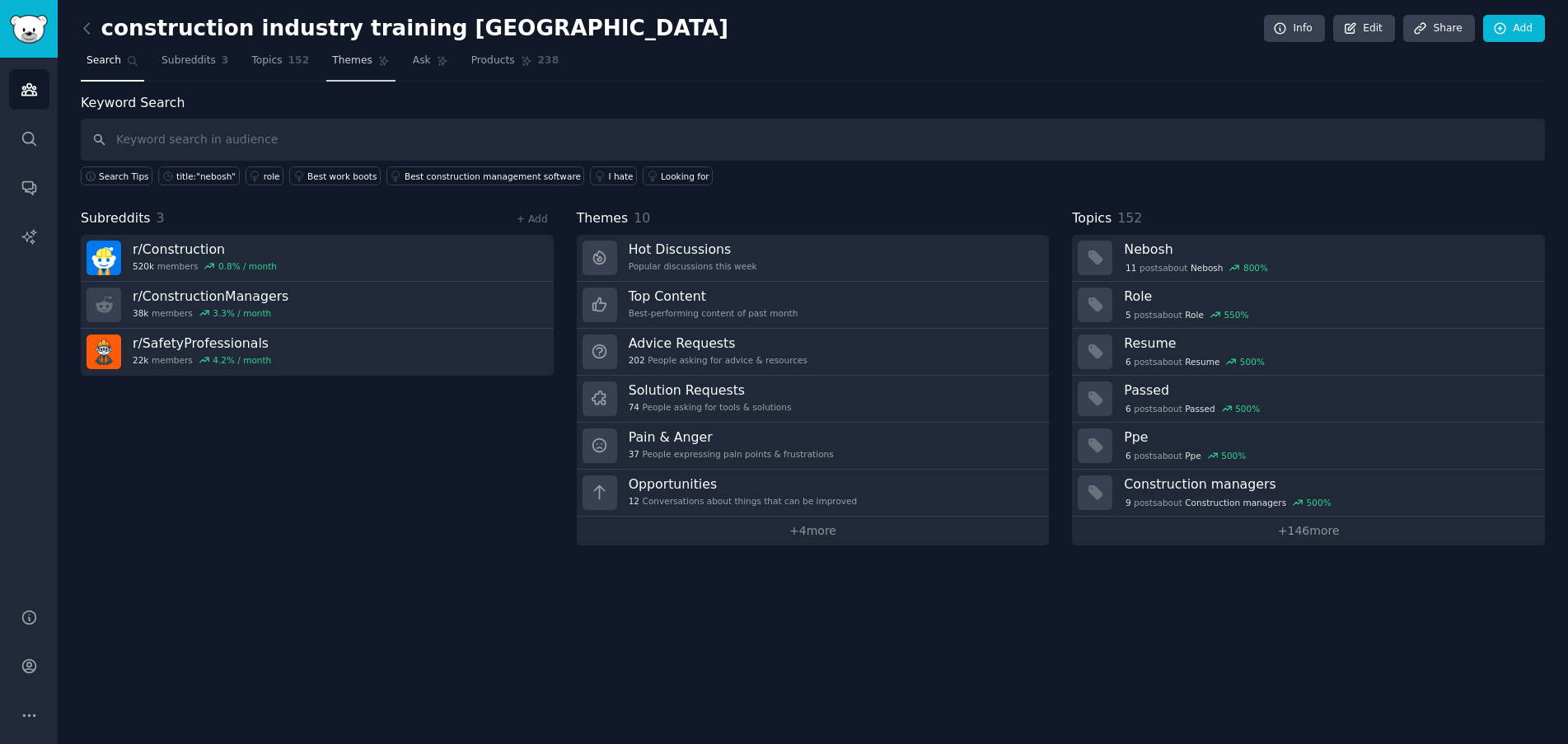
click at [332, 67] on span "Themes" at bounding box center [352, 61] width 40 height 15
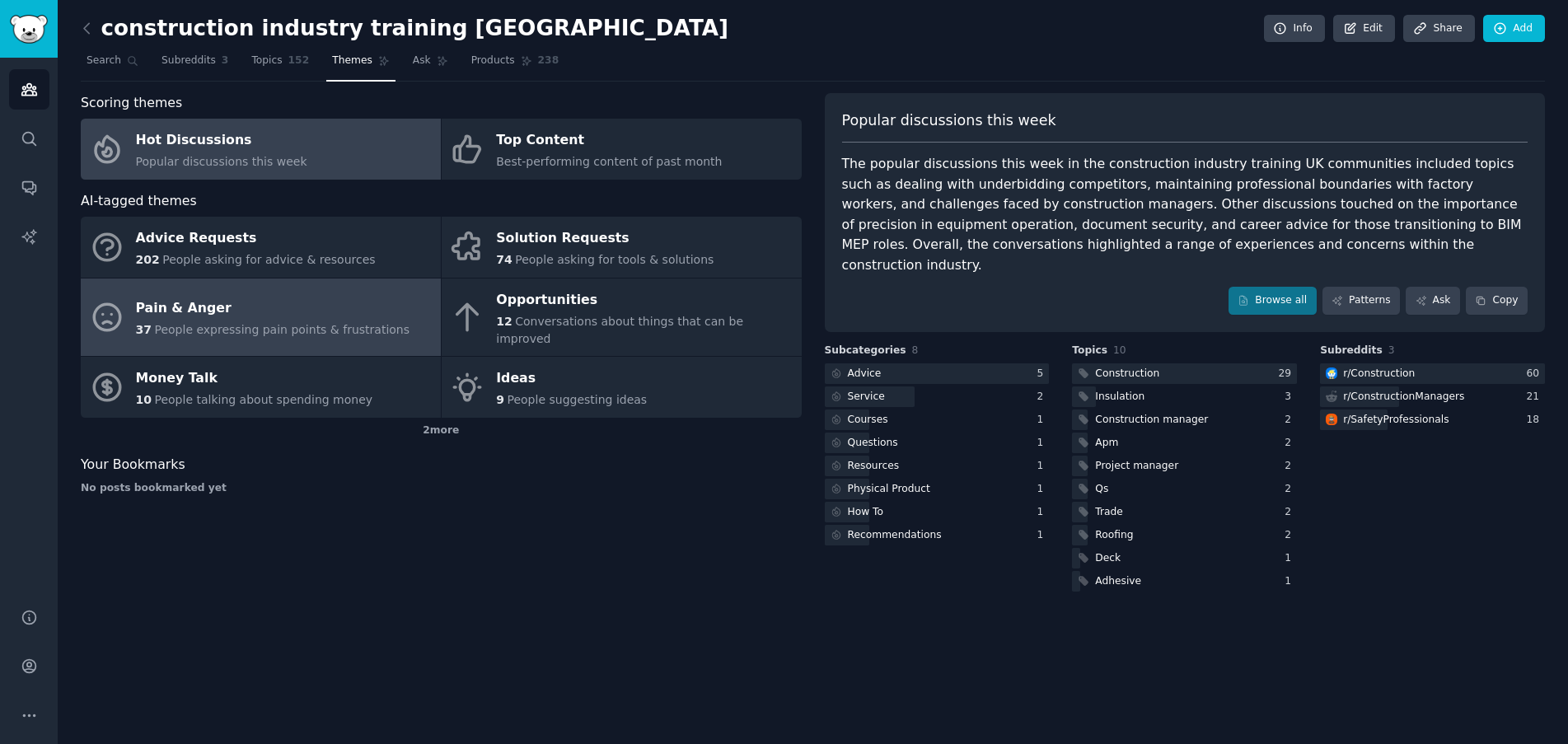
click at [340, 301] on div "Pain & Anger" at bounding box center [273, 309] width 274 height 27
